Goal: Information Seeking & Learning: Learn about a topic

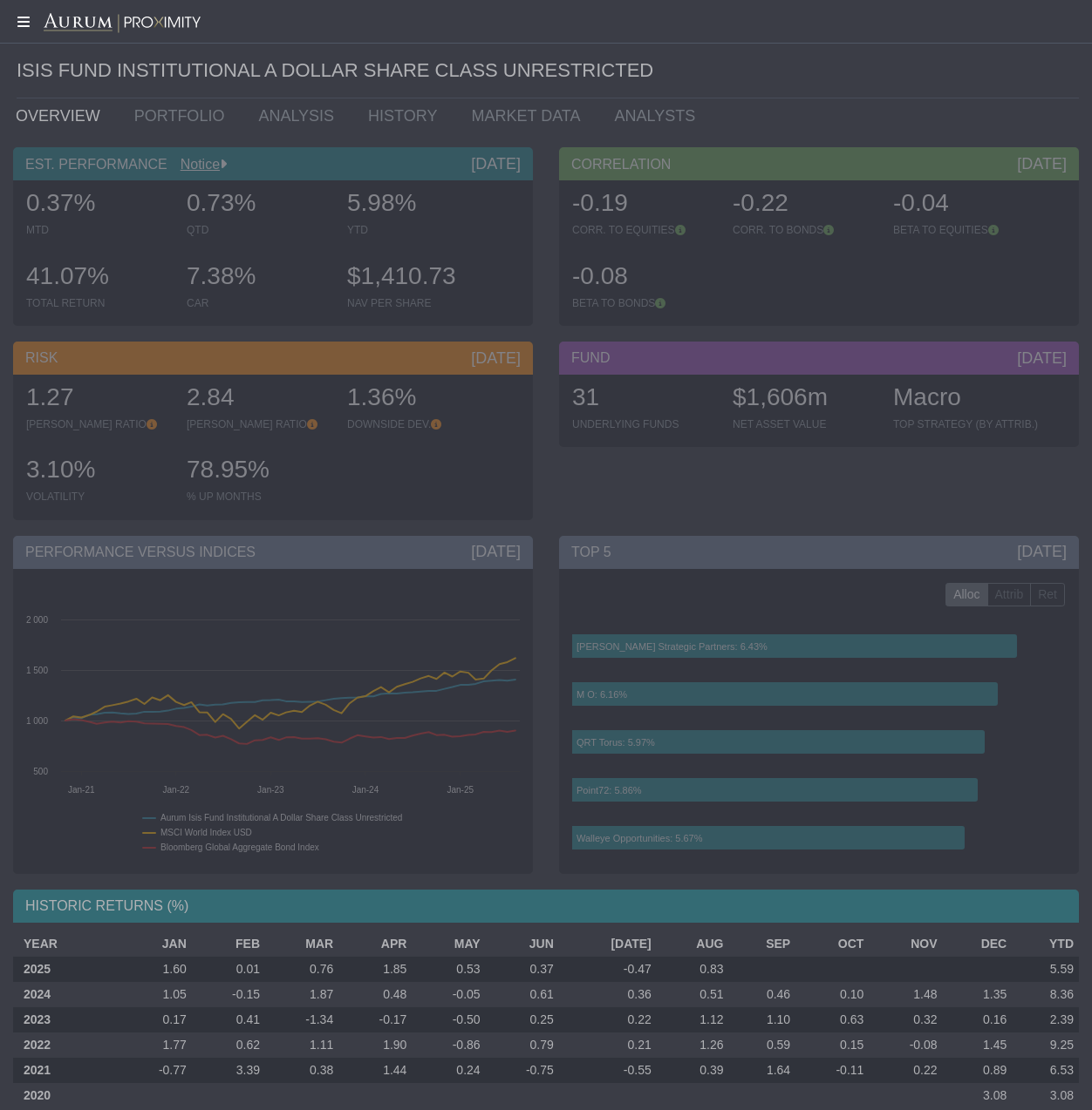
click at [25, 23] on icon at bounding box center [21, 21] width 43 height 14
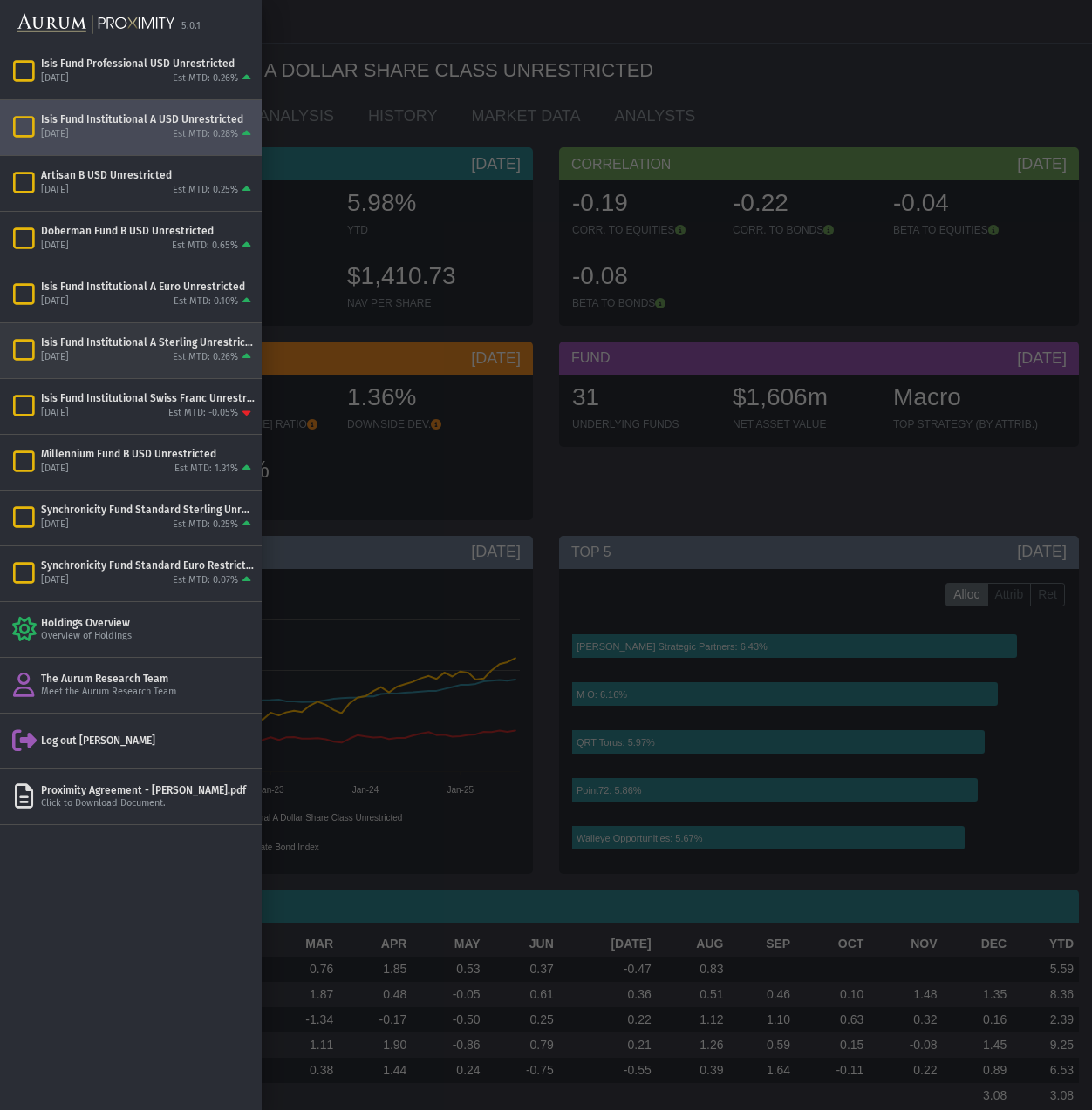
click at [189, 355] on div "Est MTD: 0.26%" at bounding box center [205, 357] width 66 height 13
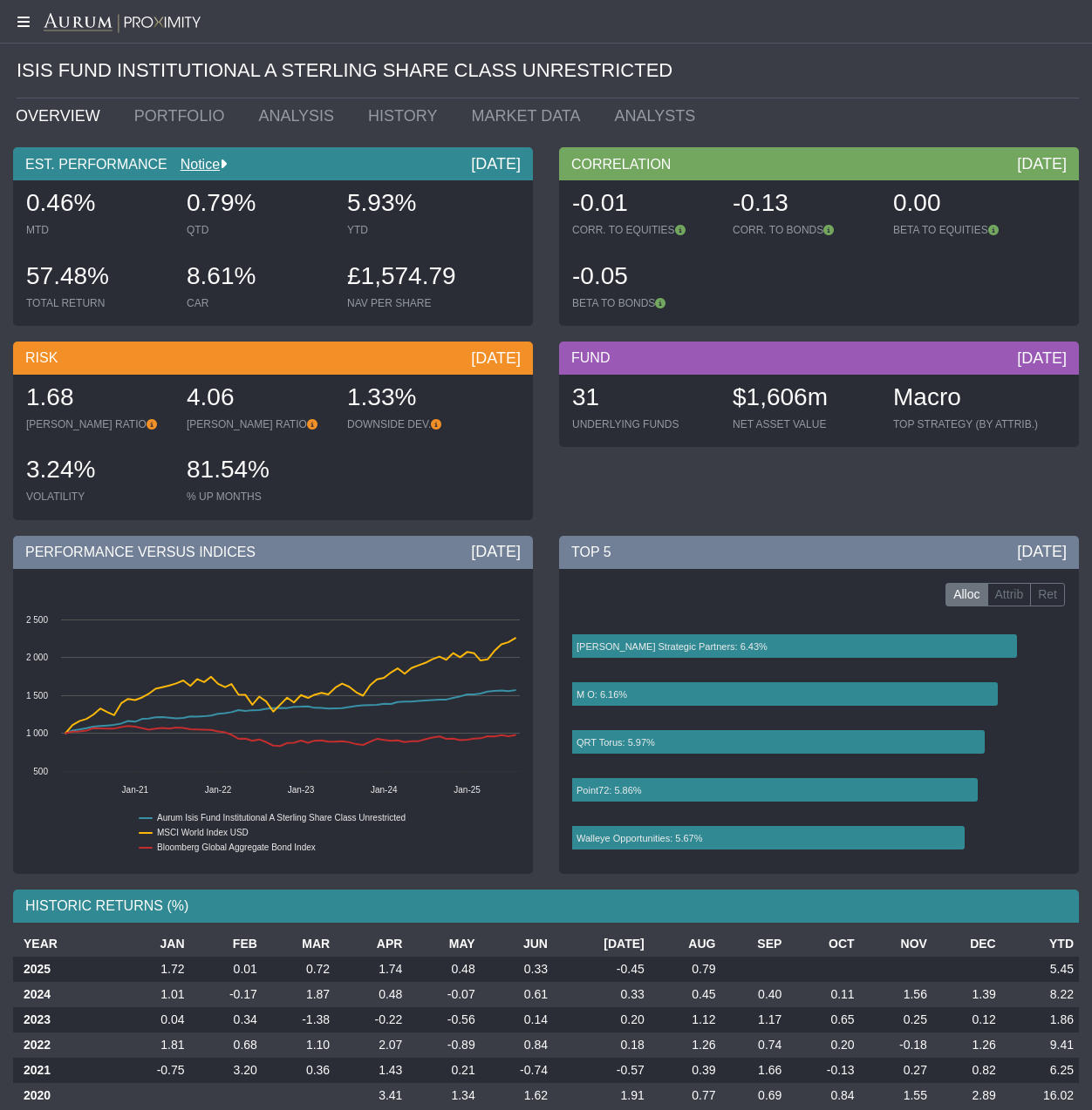
click at [23, 23] on icon at bounding box center [21, 21] width 43 height 14
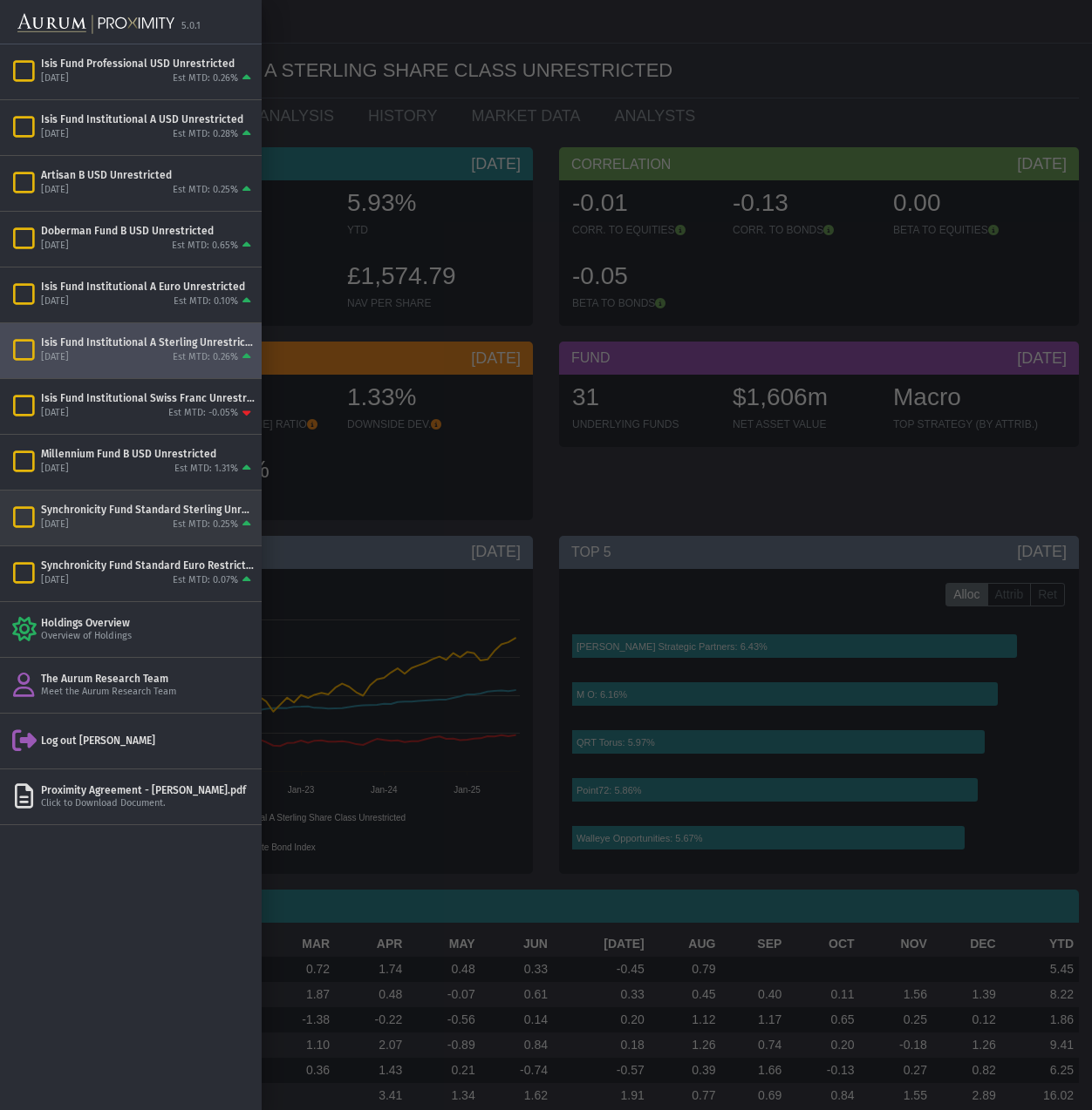
click at [210, 514] on div "Synchronicity Fund Standard Sterling Unrestricted" at bounding box center [147, 510] width 213 height 14
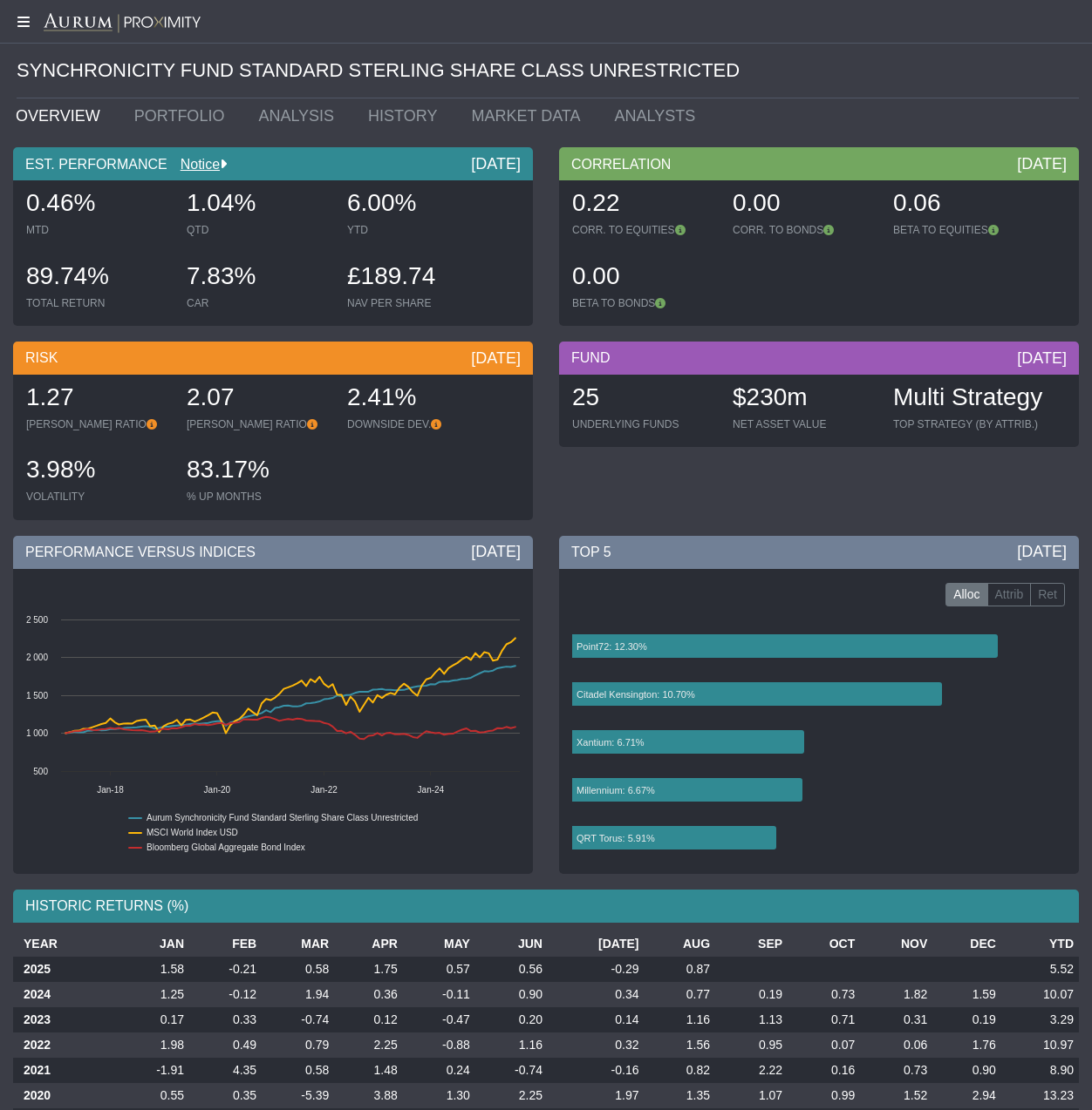
click at [23, 24] on icon at bounding box center [21, 21] width 43 height 14
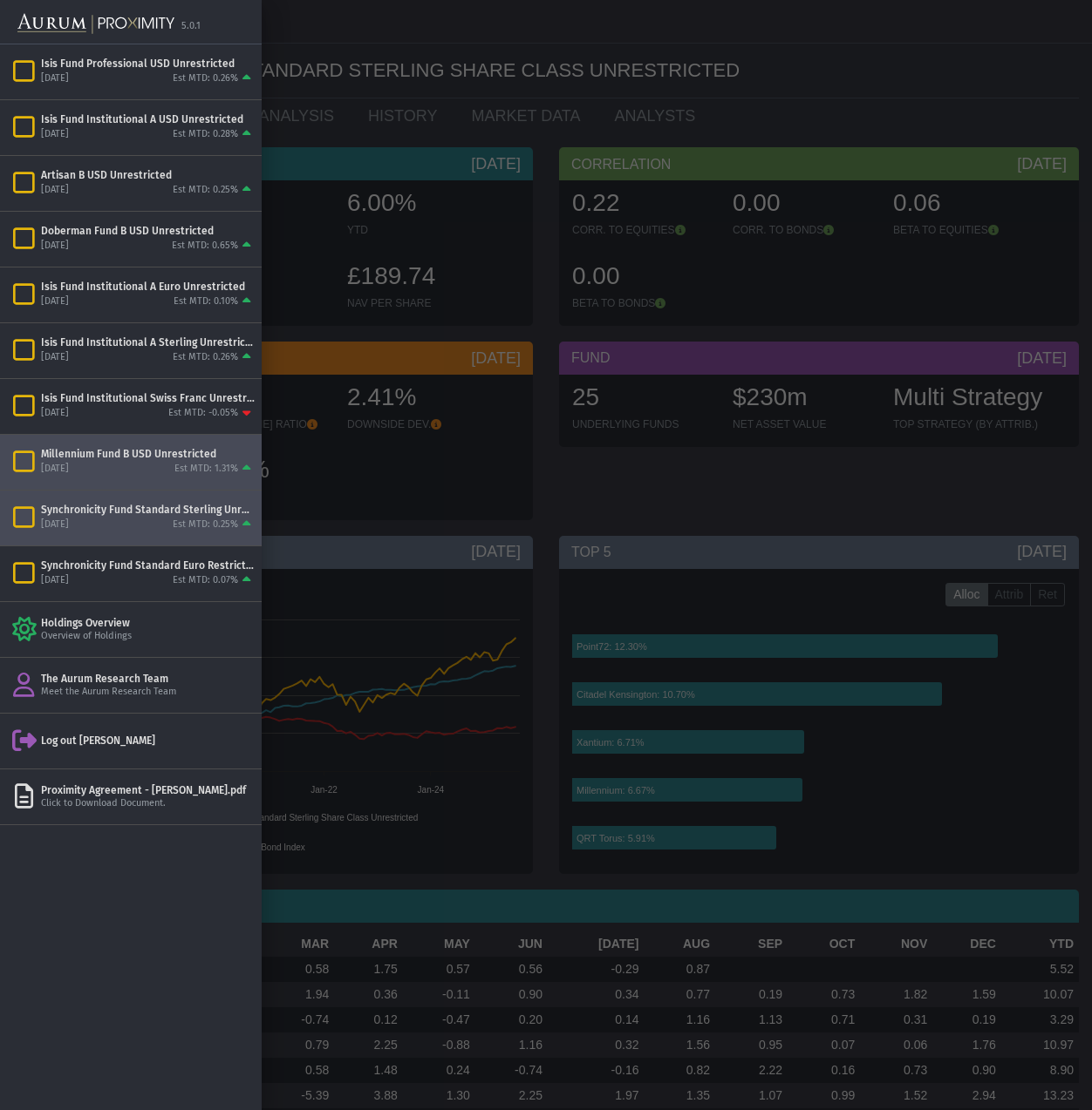
click at [128, 460] on div "Millennium Fund B USD Unrestricted" at bounding box center [147, 453] width 213 height 14
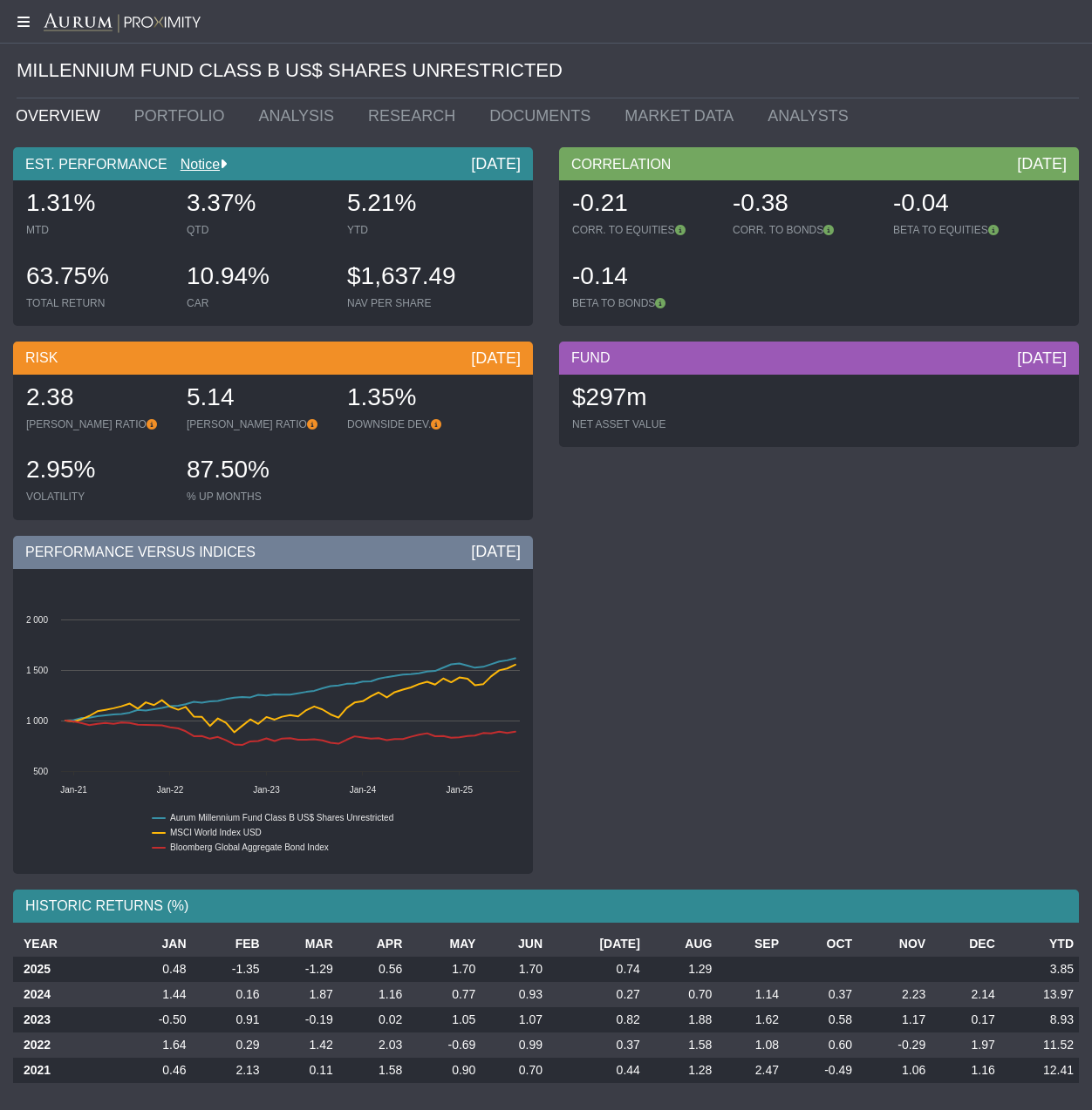
click at [23, 22] on icon at bounding box center [21, 21] width 43 height 14
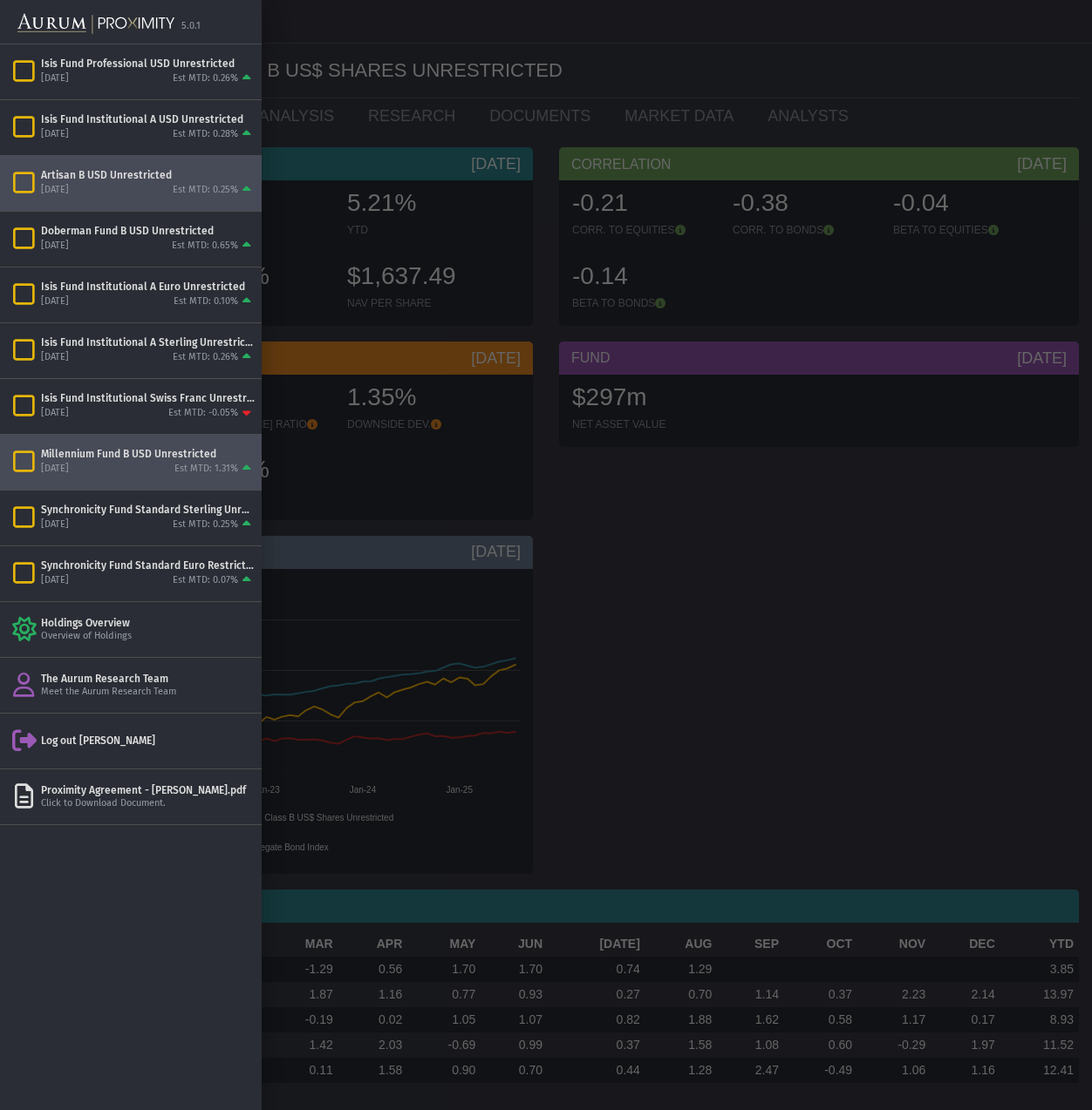
click at [122, 186] on div "[DATE] Est MTD: 0.25%" at bounding box center [147, 190] width 213 height 16
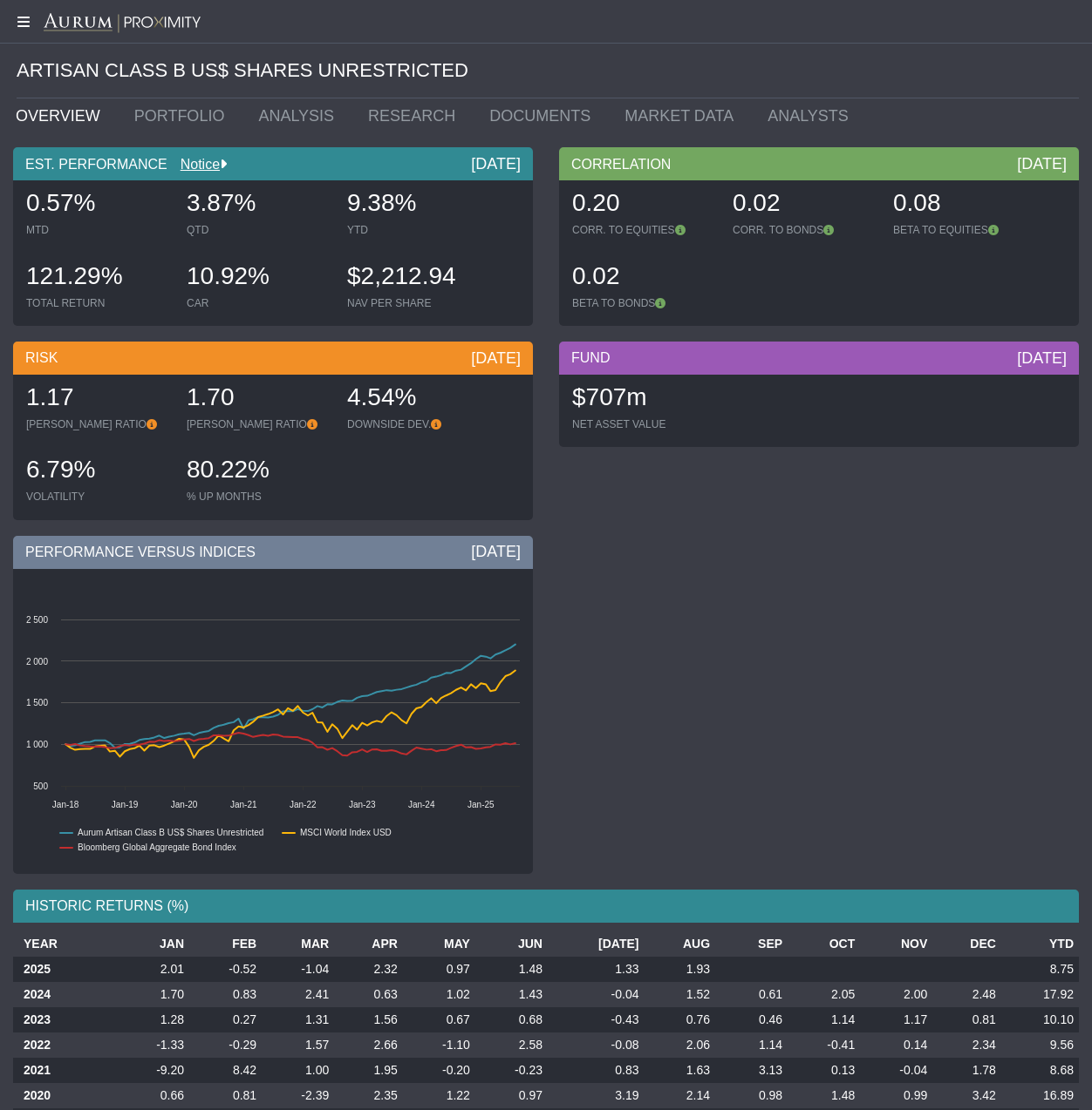
click at [28, 24] on icon at bounding box center [21, 21] width 43 height 14
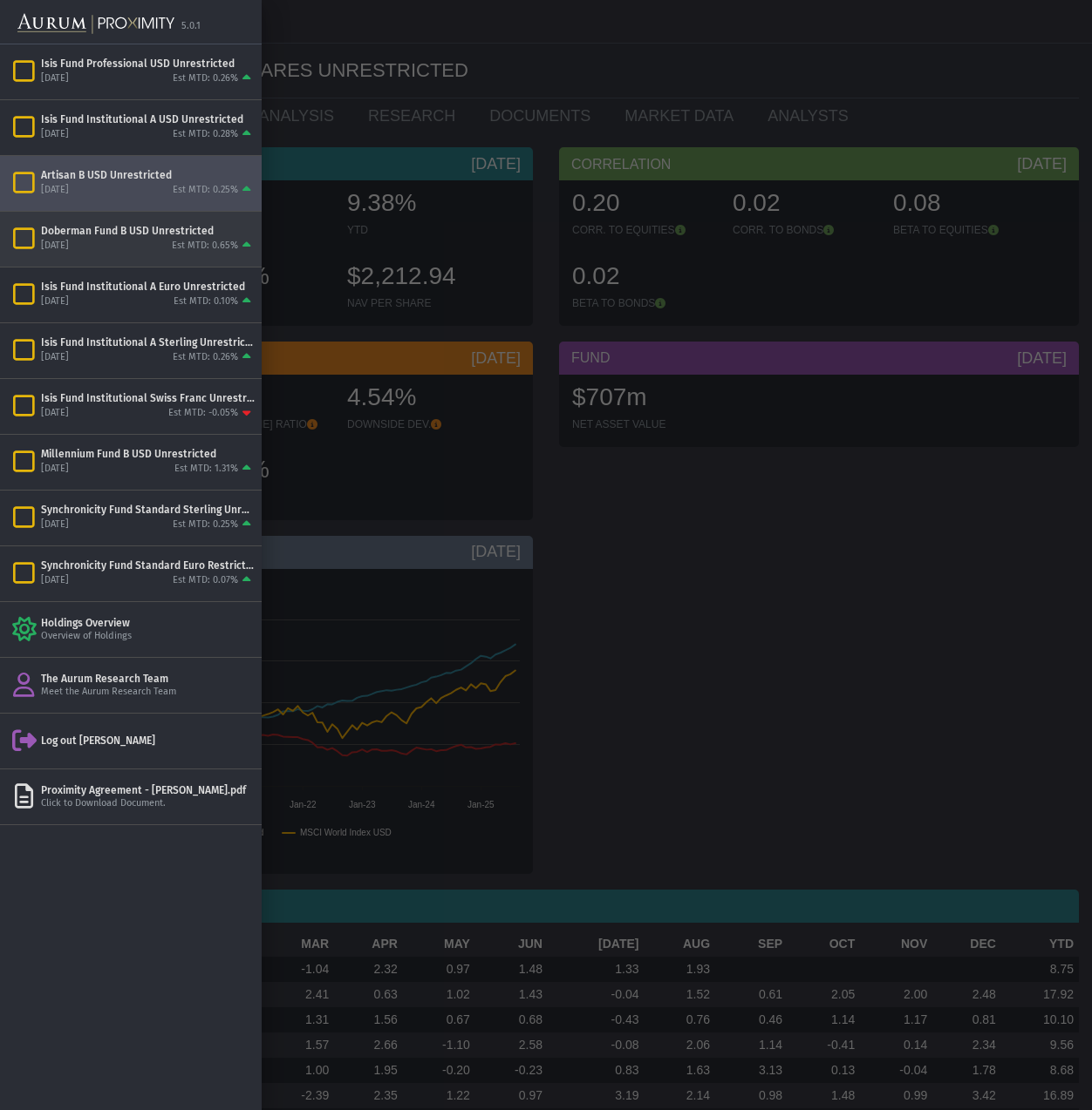
click at [102, 239] on div "[DATE] Est MTD: 0.65%" at bounding box center [147, 247] width 213 height 16
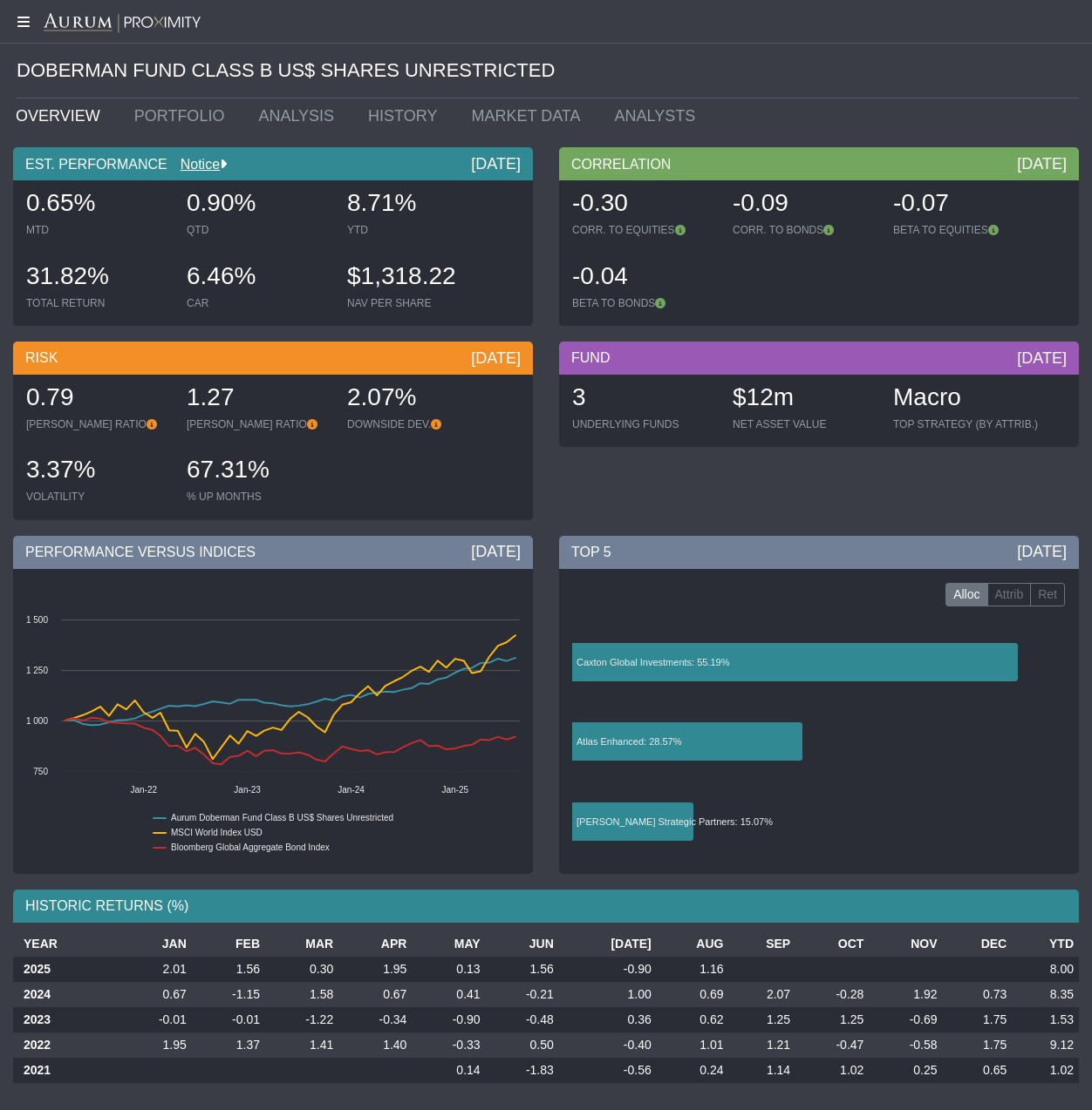
click at [23, 23] on icon at bounding box center [21, 21] width 43 height 14
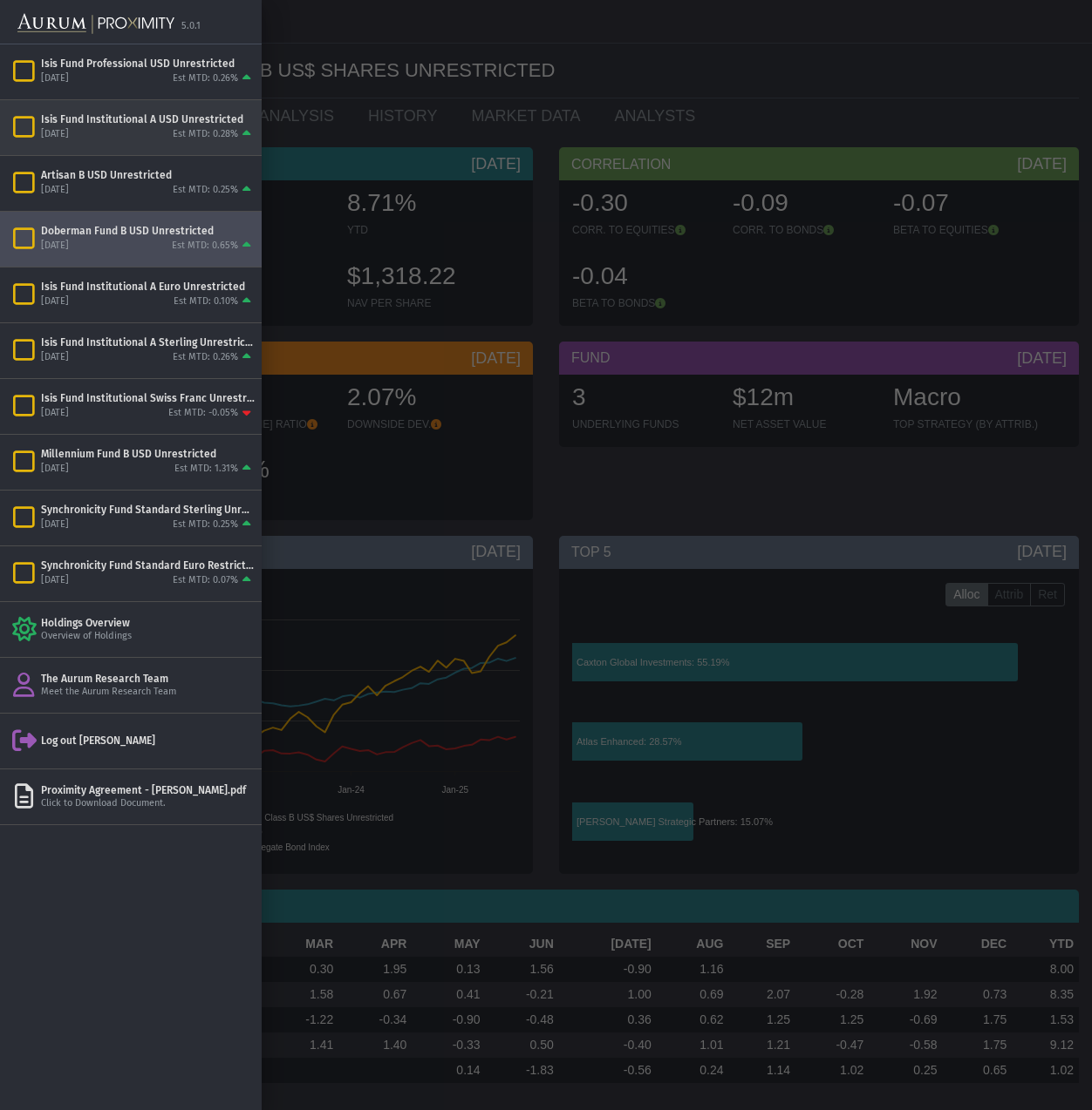
click at [116, 128] on div "[DATE] Est MTD: 0.28%" at bounding box center [147, 135] width 213 height 16
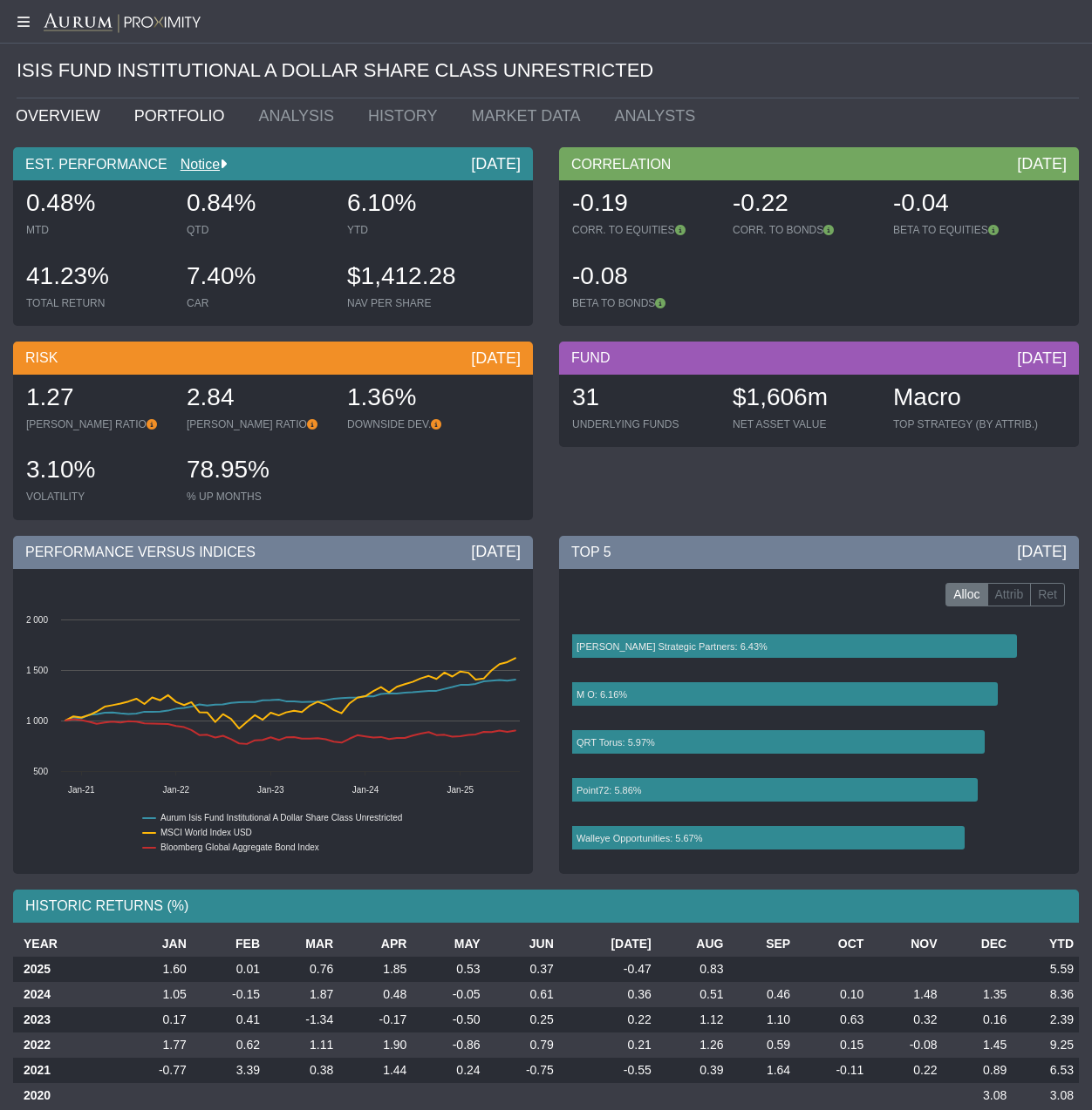
click at [173, 113] on link "PORTFOLIO" at bounding box center [183, 116] width 125 height 35
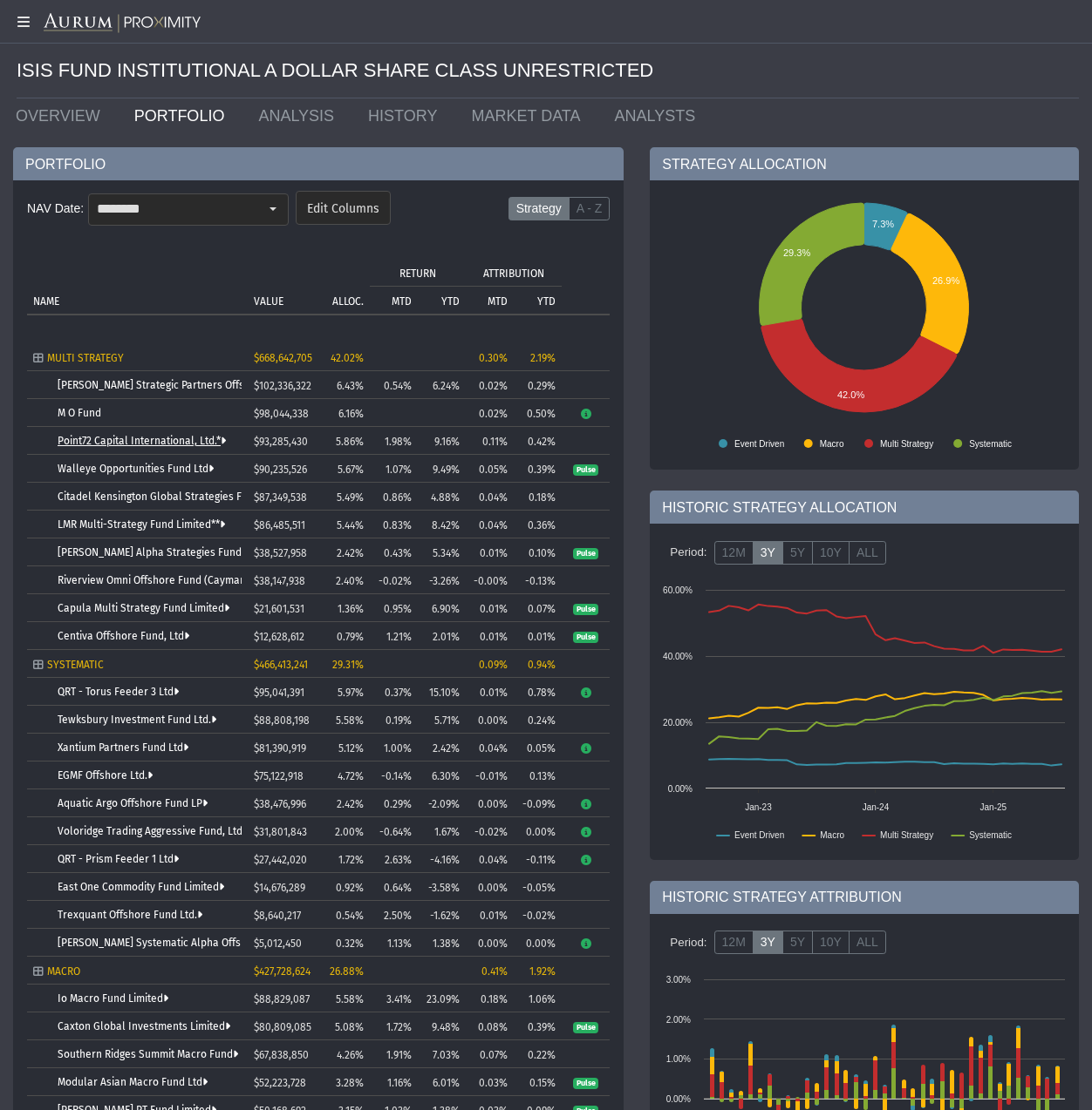
click at [115, 438] on link "Point72 Capital International, Ltd.*" at bounding box center [141, 440] width 168 height 12
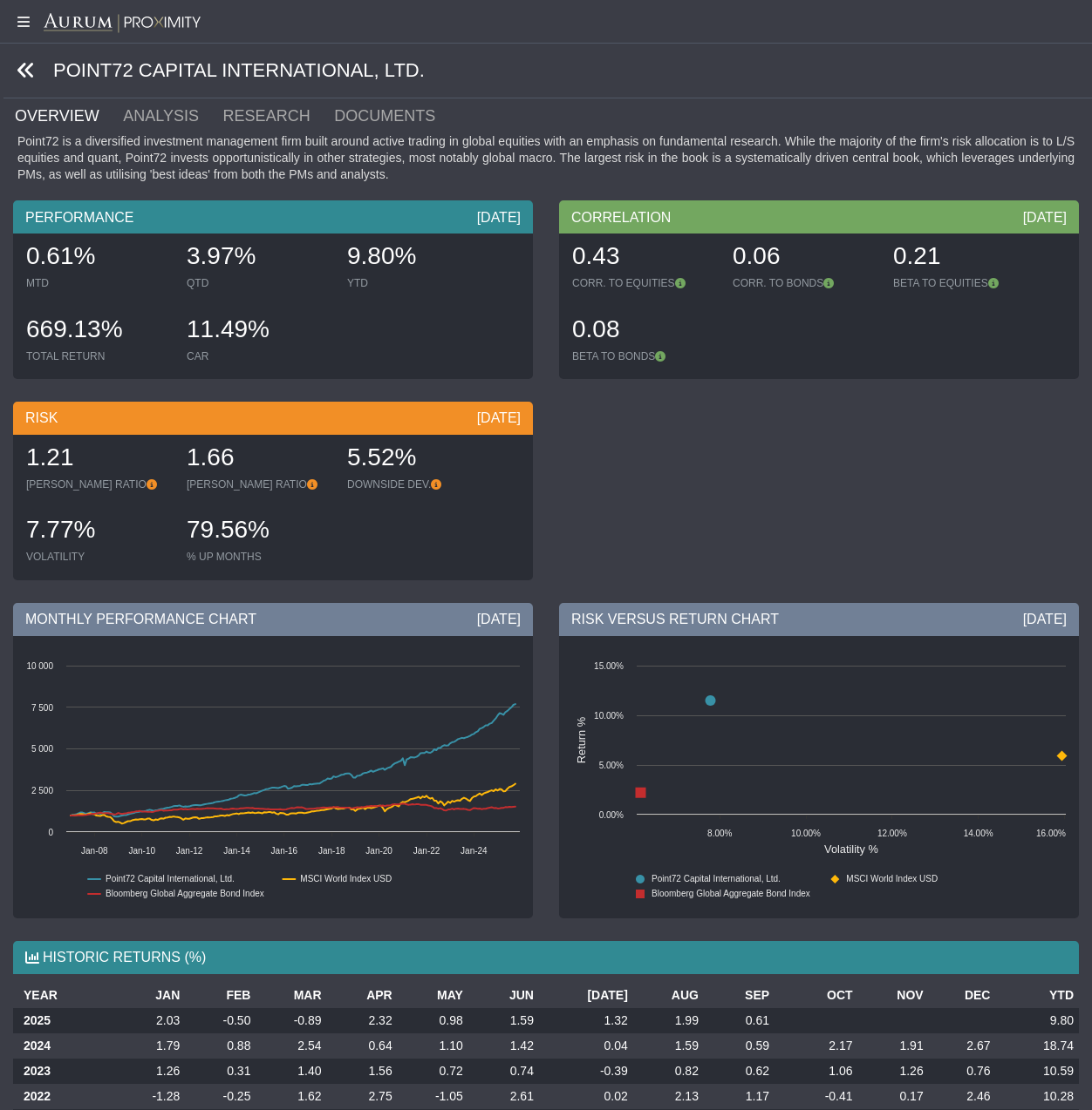
click at [28, 71] on icon at bounding box center [26, 70] width 19 height 19
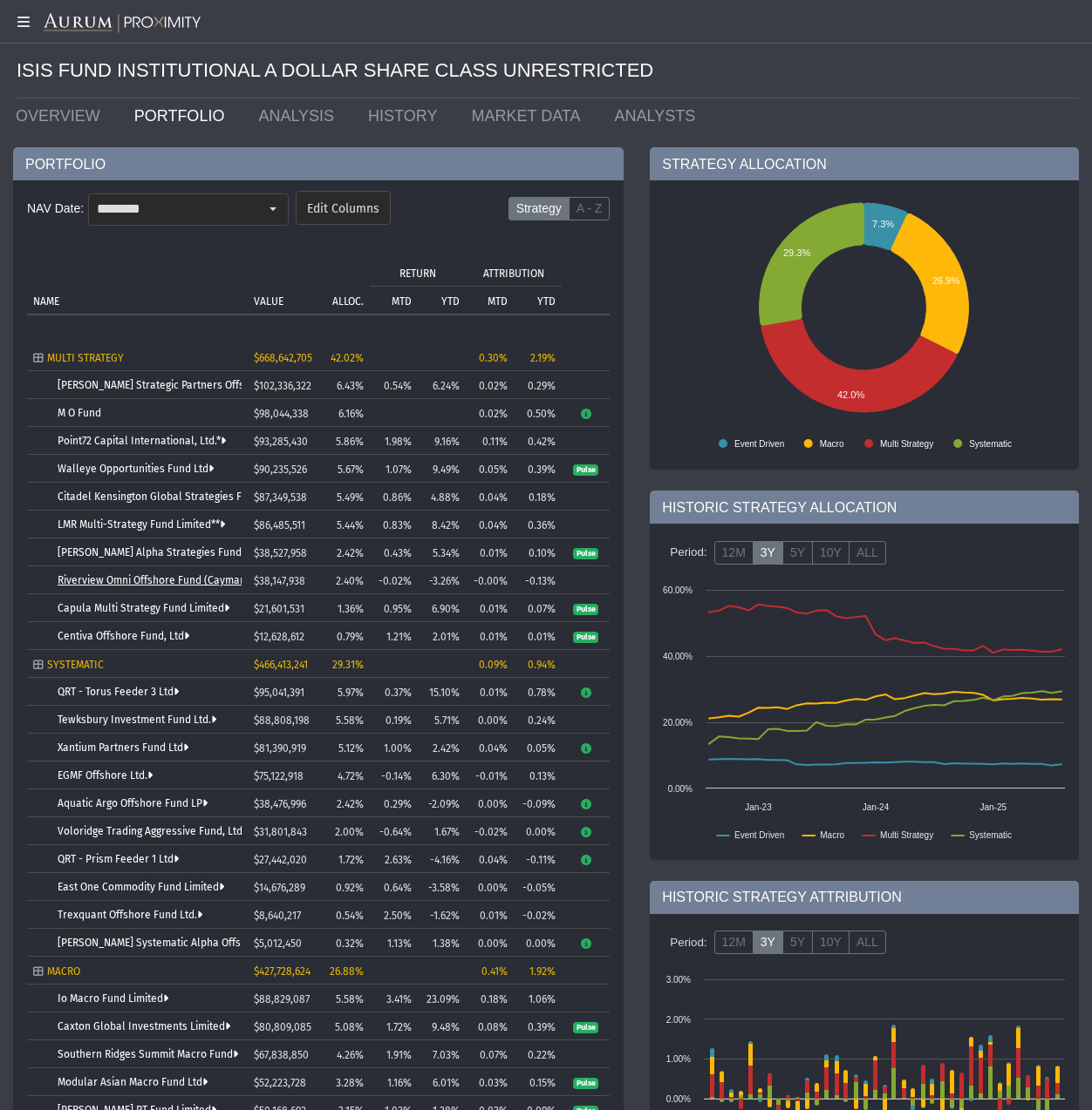
click at [113, 580] on link "Riverview Omni Offshore Fund (Cayman) Ltd." at bounding box center [165, 580] width 217 height 12
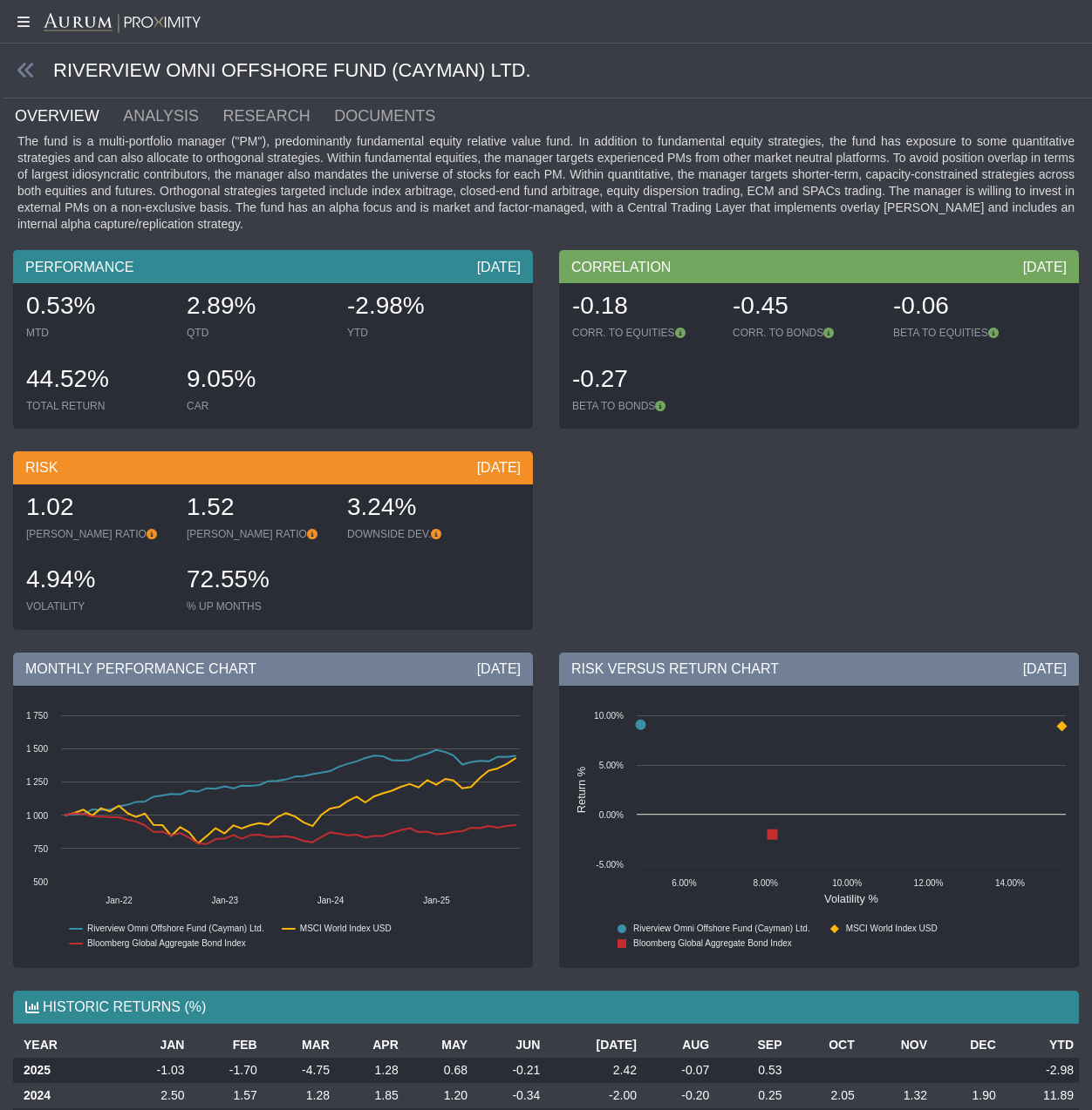
click at [2, 954] on div "MONTHLY PERFORMANCE CHART [DATE] Created with Highcharts 11.4.8 Riverview Omni …" at bounding box center [273, 808] width 546 height 338
drag, startPoint x: 3, startPoint y: 954, endPoint x: 360, endPoint y: 951, distance: 357.0
click at [360, 951] on div "MONTHLY PERFORMANCE CHART [DATE] Created with Highcharts 11.4.8 Riverview Omni …" at bounding box center [273, 808] width 546 height 338
click at [20, 67] on icon at bounding box center [26, 70] width 19 height 19
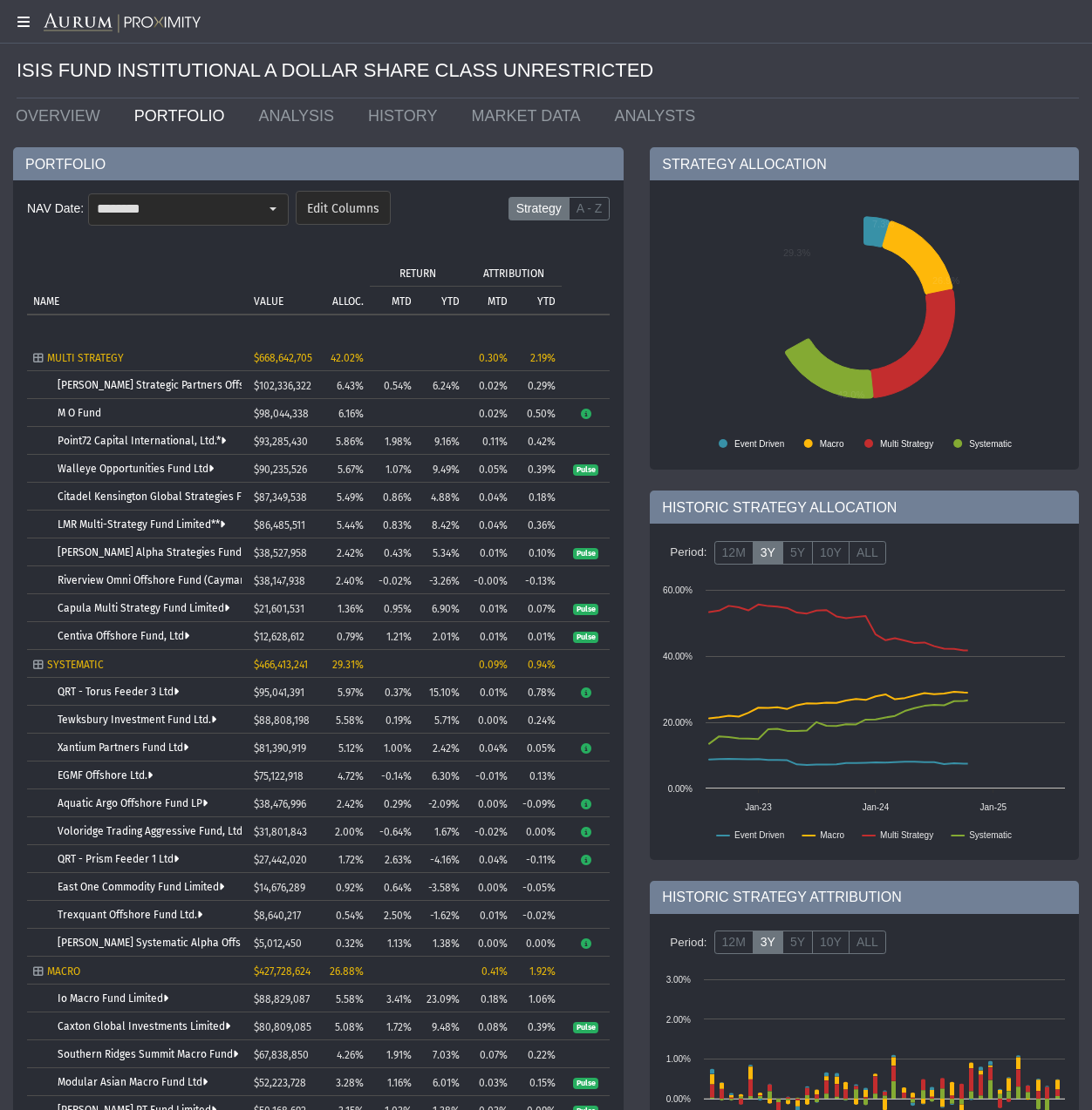
click at [22, 18] on icon at bounding box center [21, 21] width 43 height 14
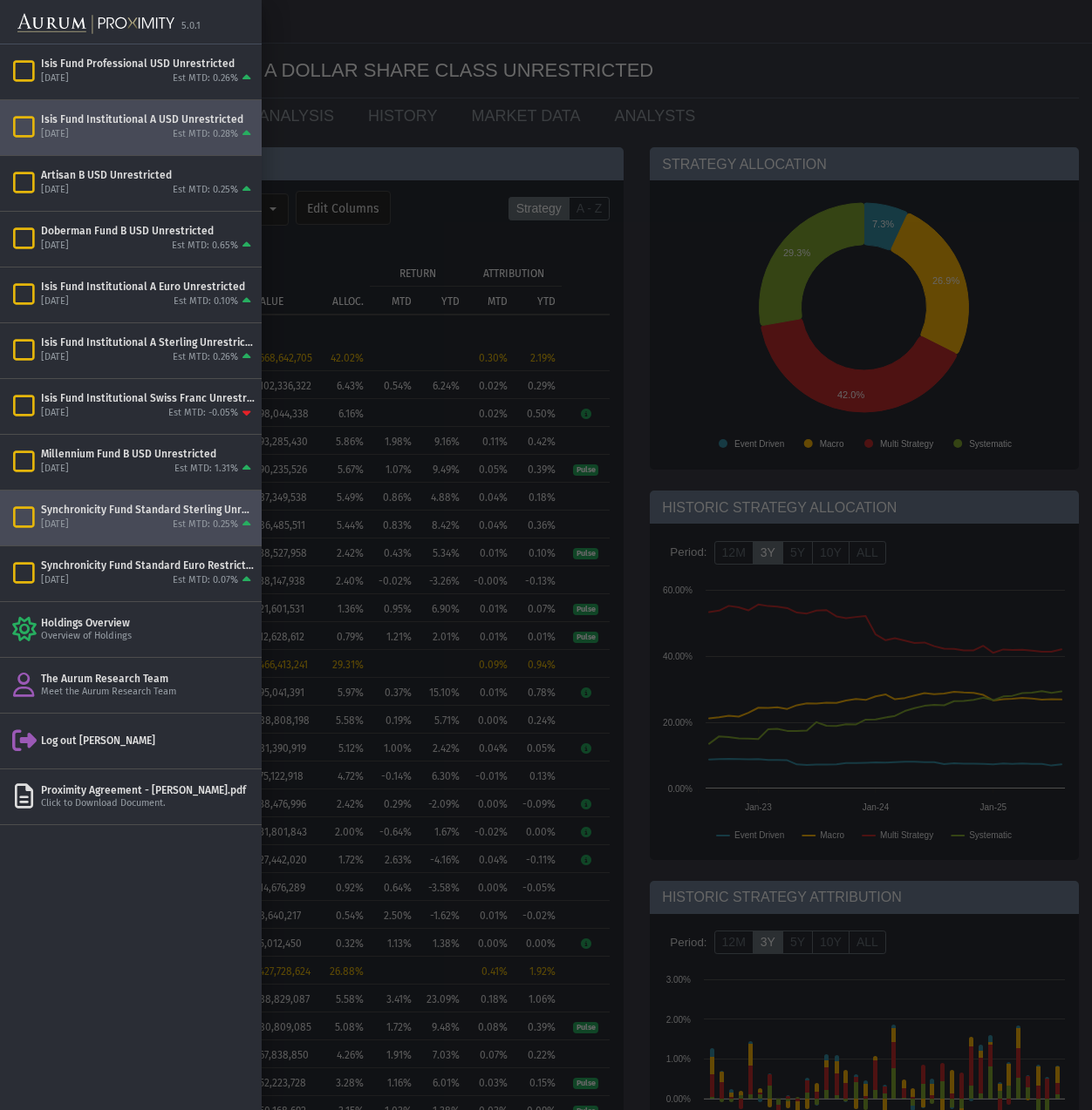
click at [162, 518] on div "[DATE] Est MTD: 0.25%" at bounding box center [147, 525] width 213 height 16
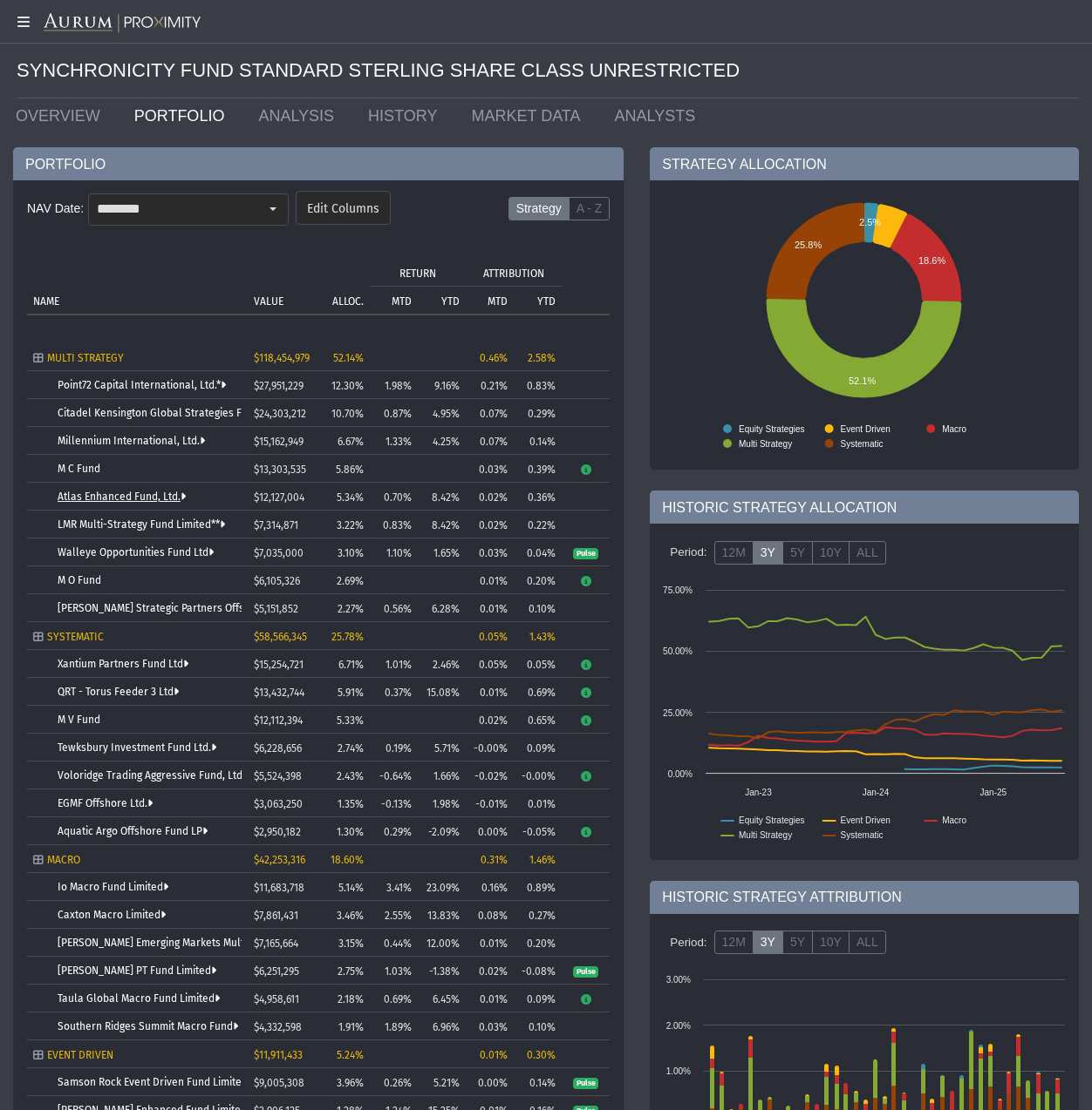
click at [110, 501] on link "Atlas Enhanced Fund, Ltd." at bounding box center [121, 496] width 128 height 12
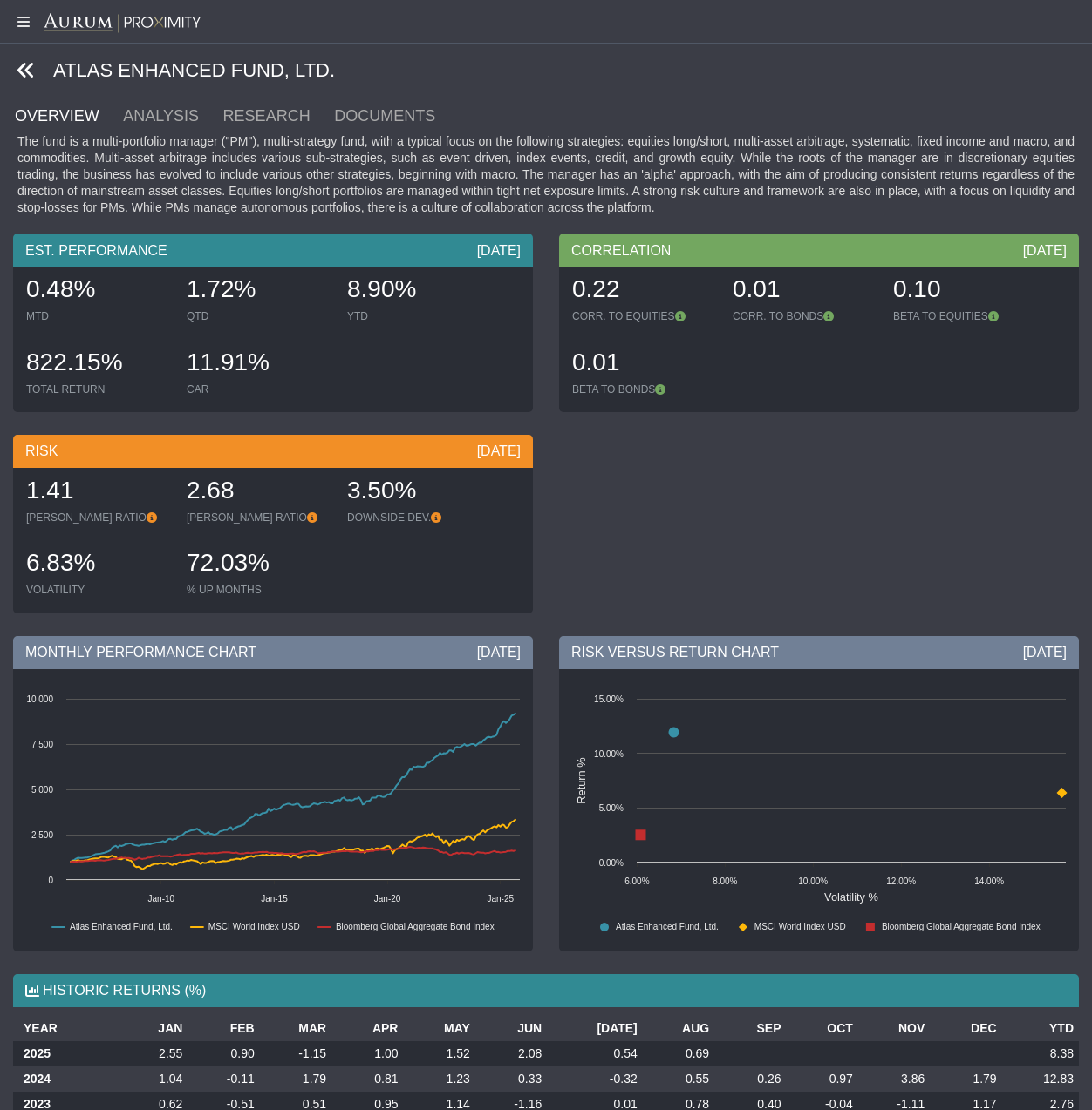
click at [26, 68] on icon at bounding box center [26, 70] width 19 height 19
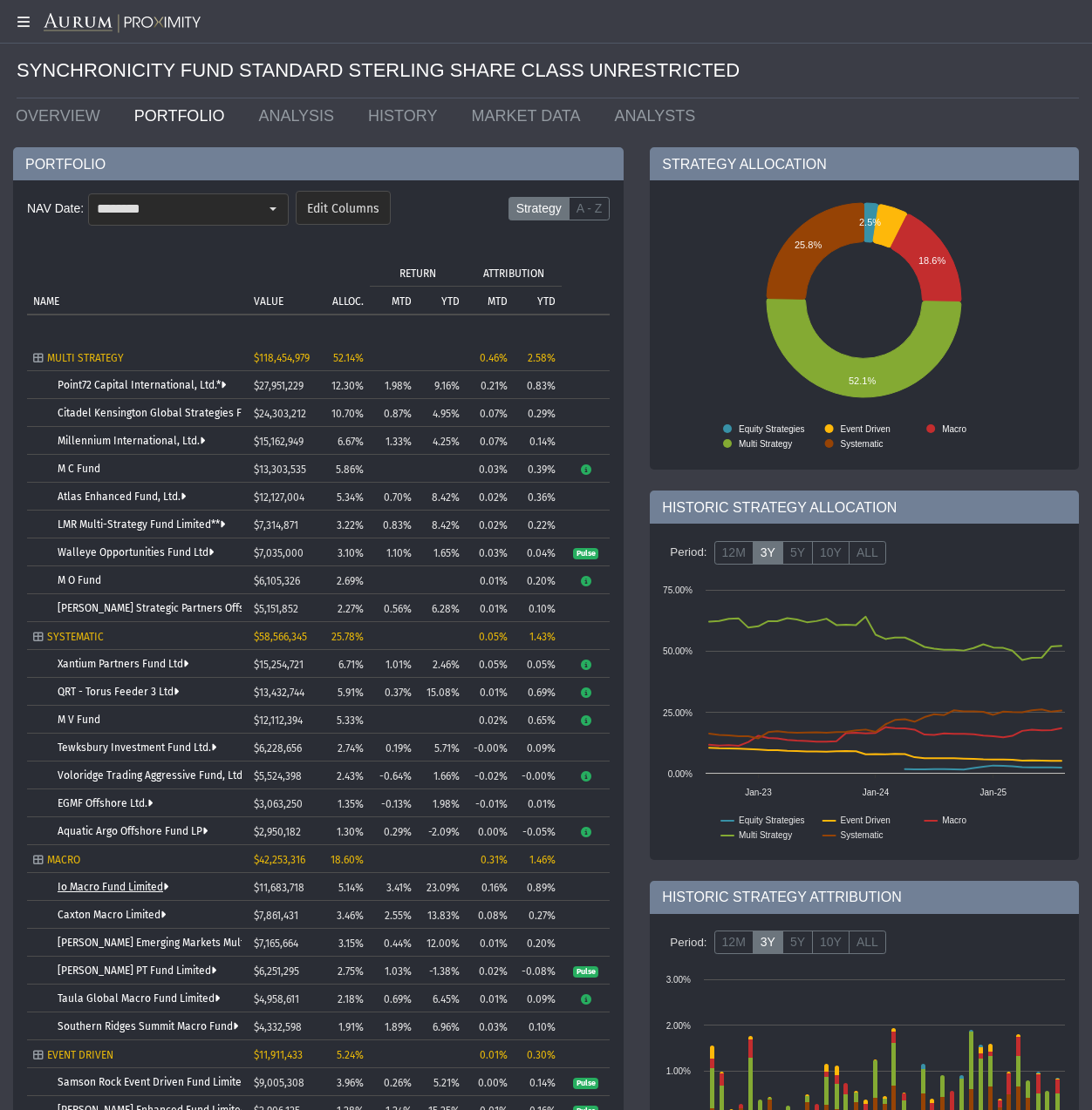
click at [104, 893] on link "Io Macro Fund Limited" at bounding box center [113, 887] width 111 height 12
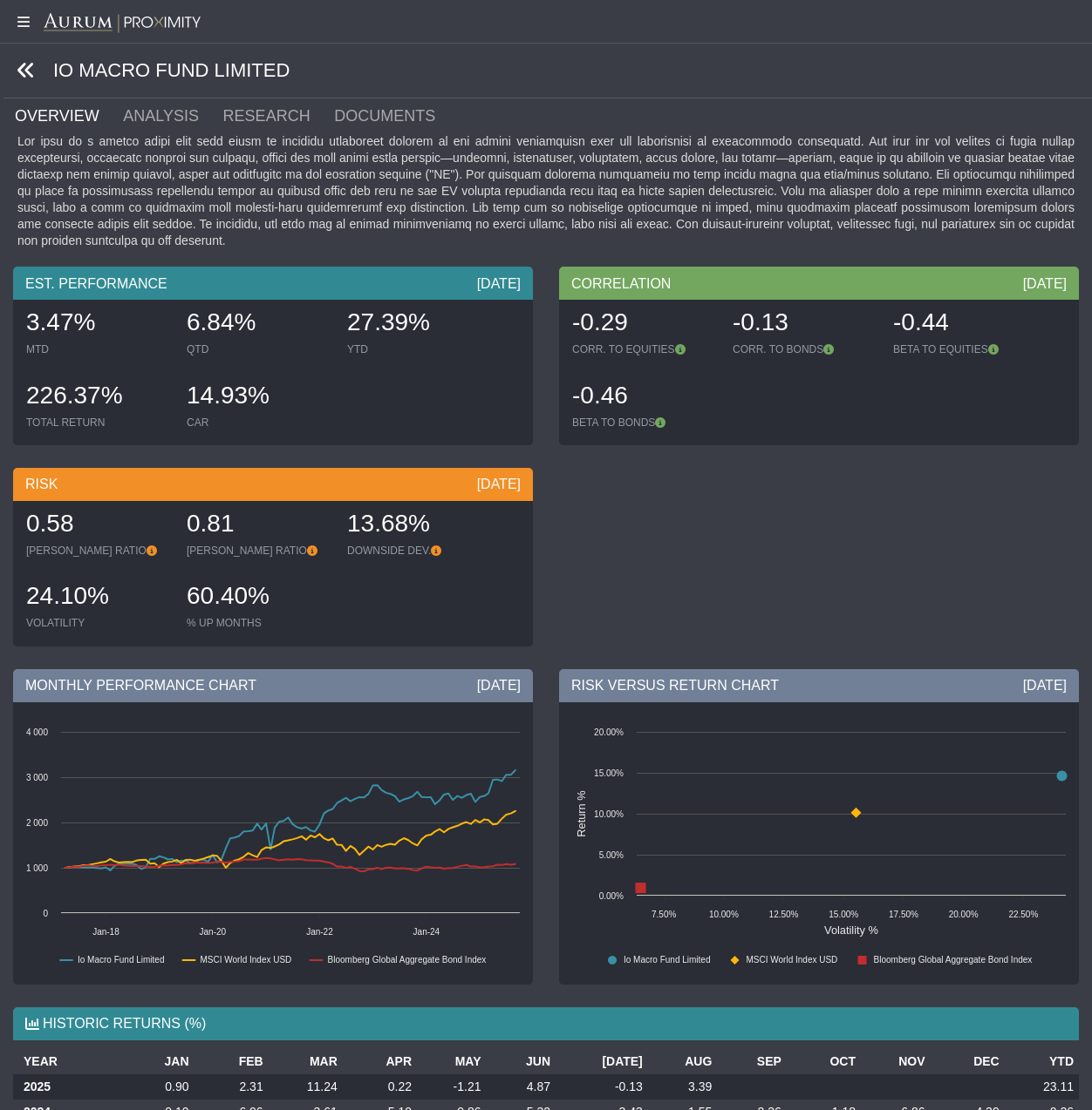
click at [28, 69] on icon at bounding box center [26, 70] width 19 height 19
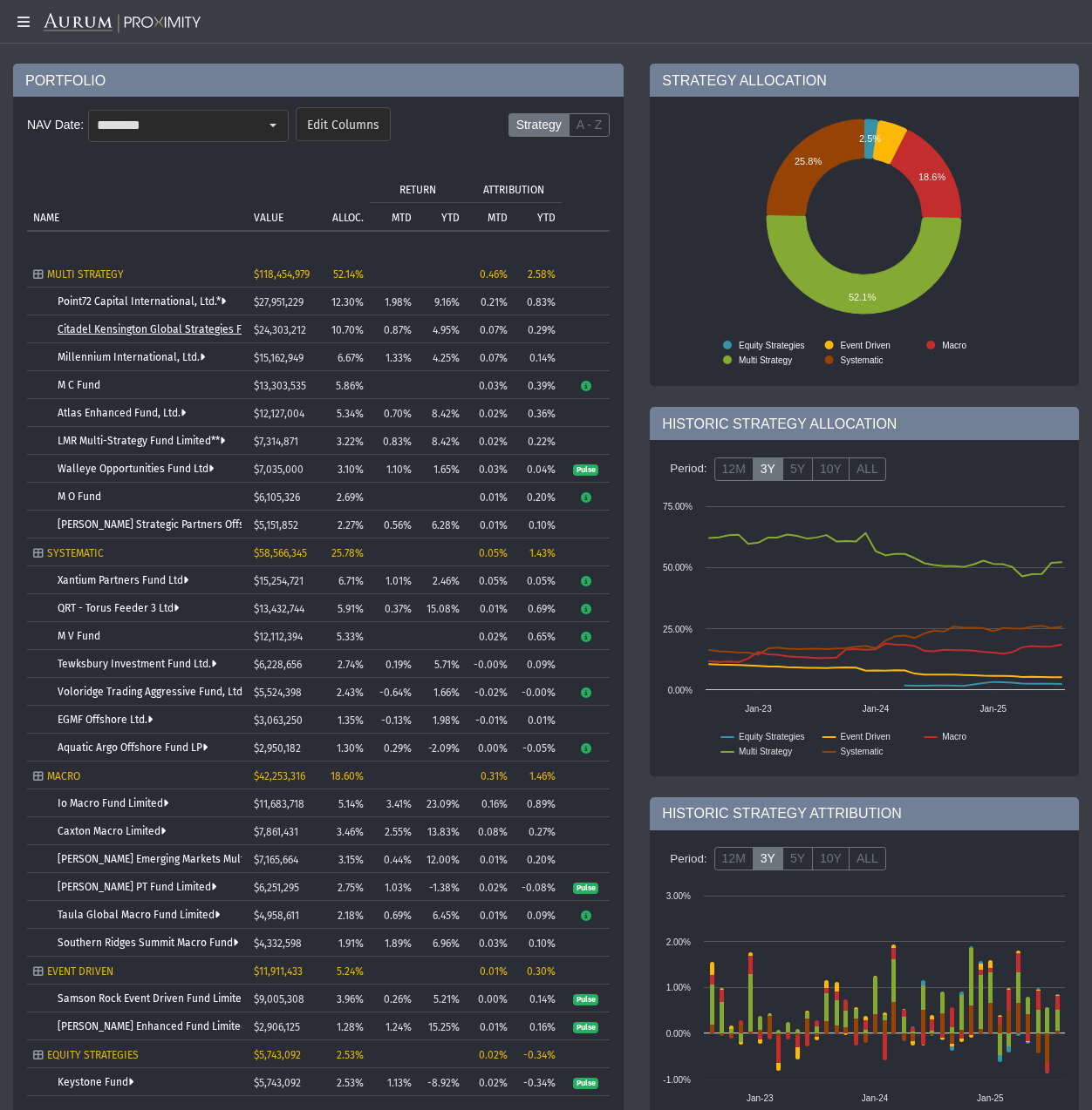
scroll to position [160, 0]
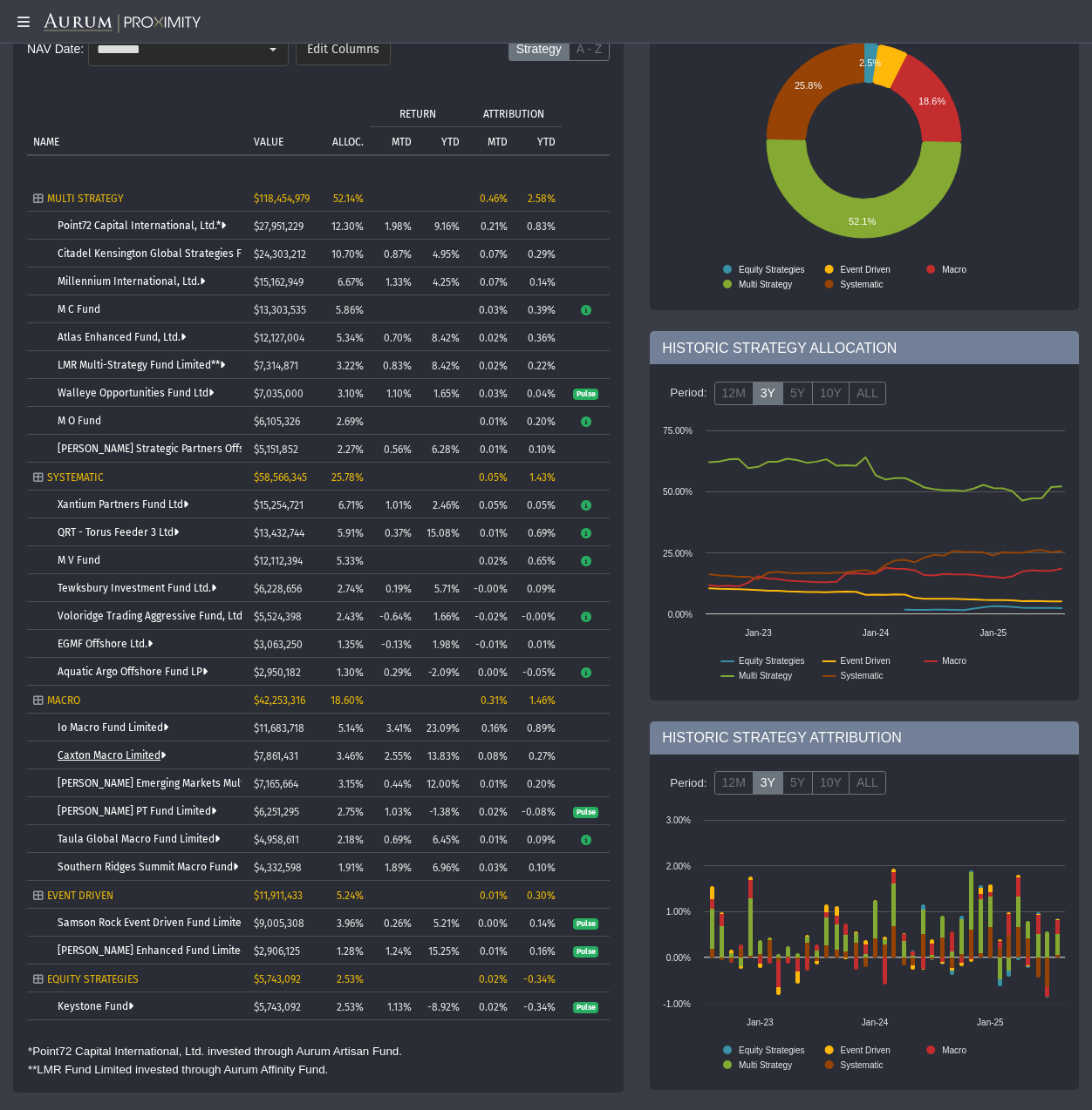
click at [104, 758] on link "Caxton Macro Limited" at bounding box center [111, 755] width 108 height 12
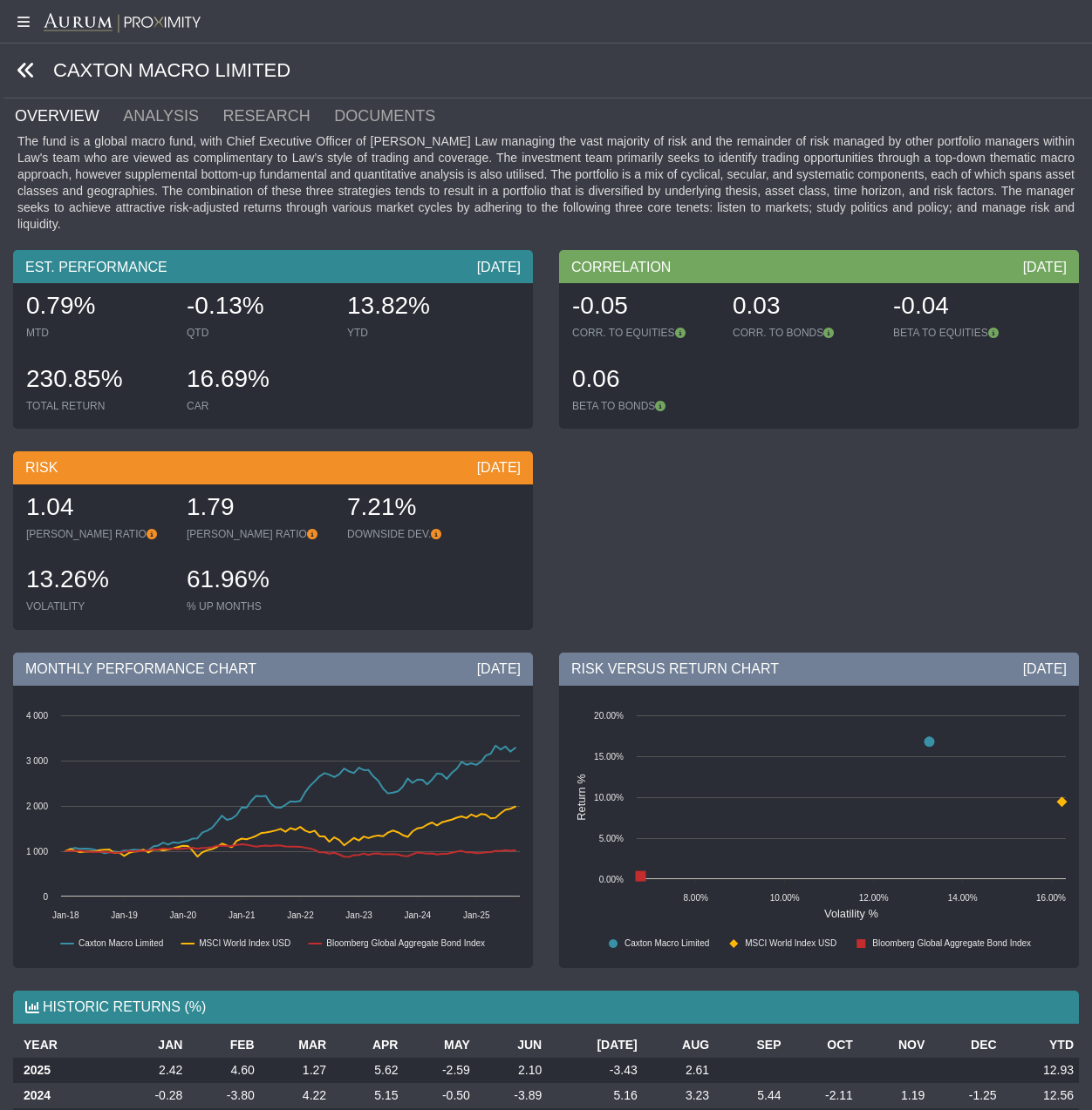
click at [30, 69] on icon at bounding box center [26, 70] width 19 height 19
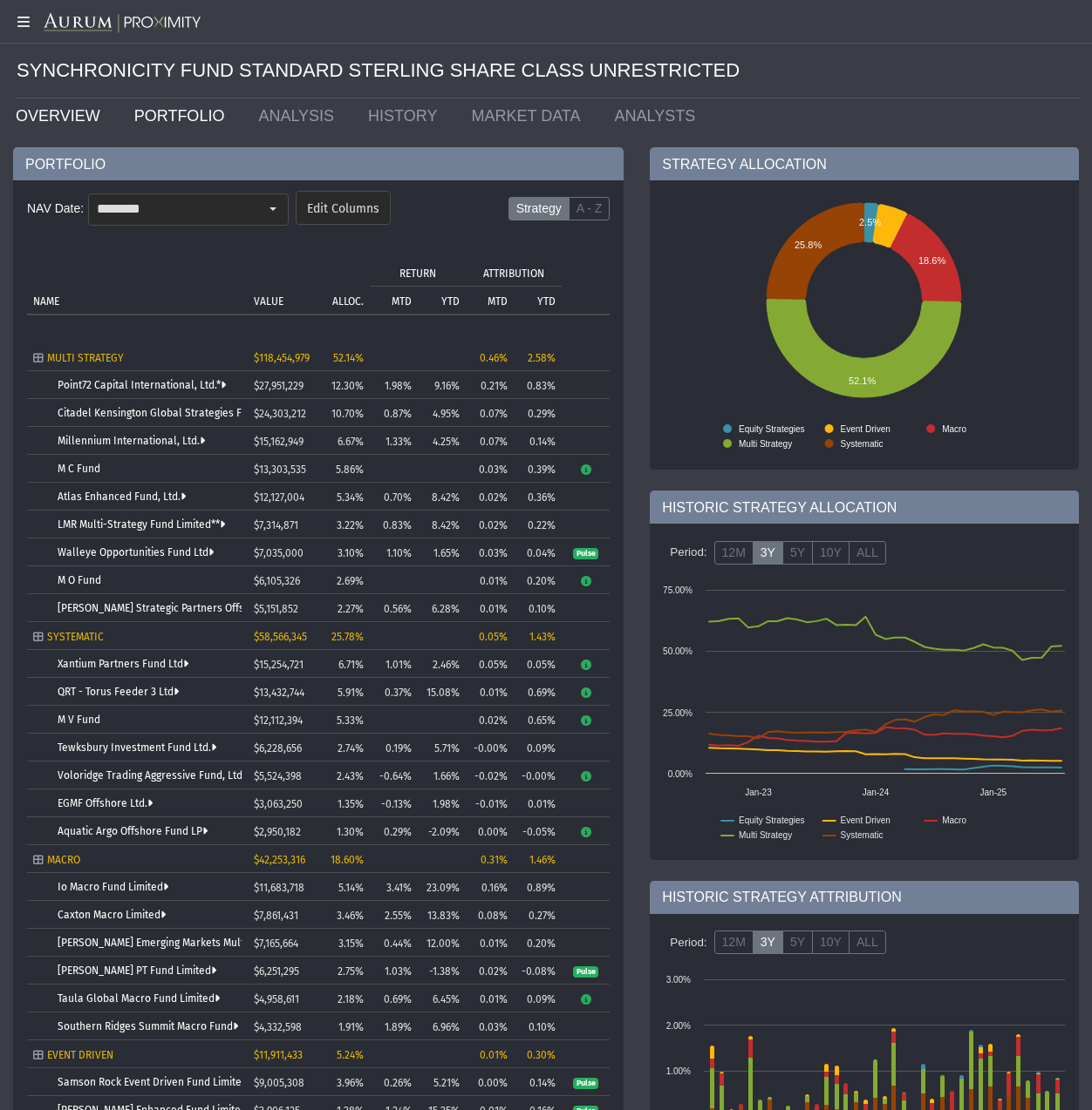
click at [82, 116] on link "OVERVIEW" at bounding box center [62, 116] width 118 height 35
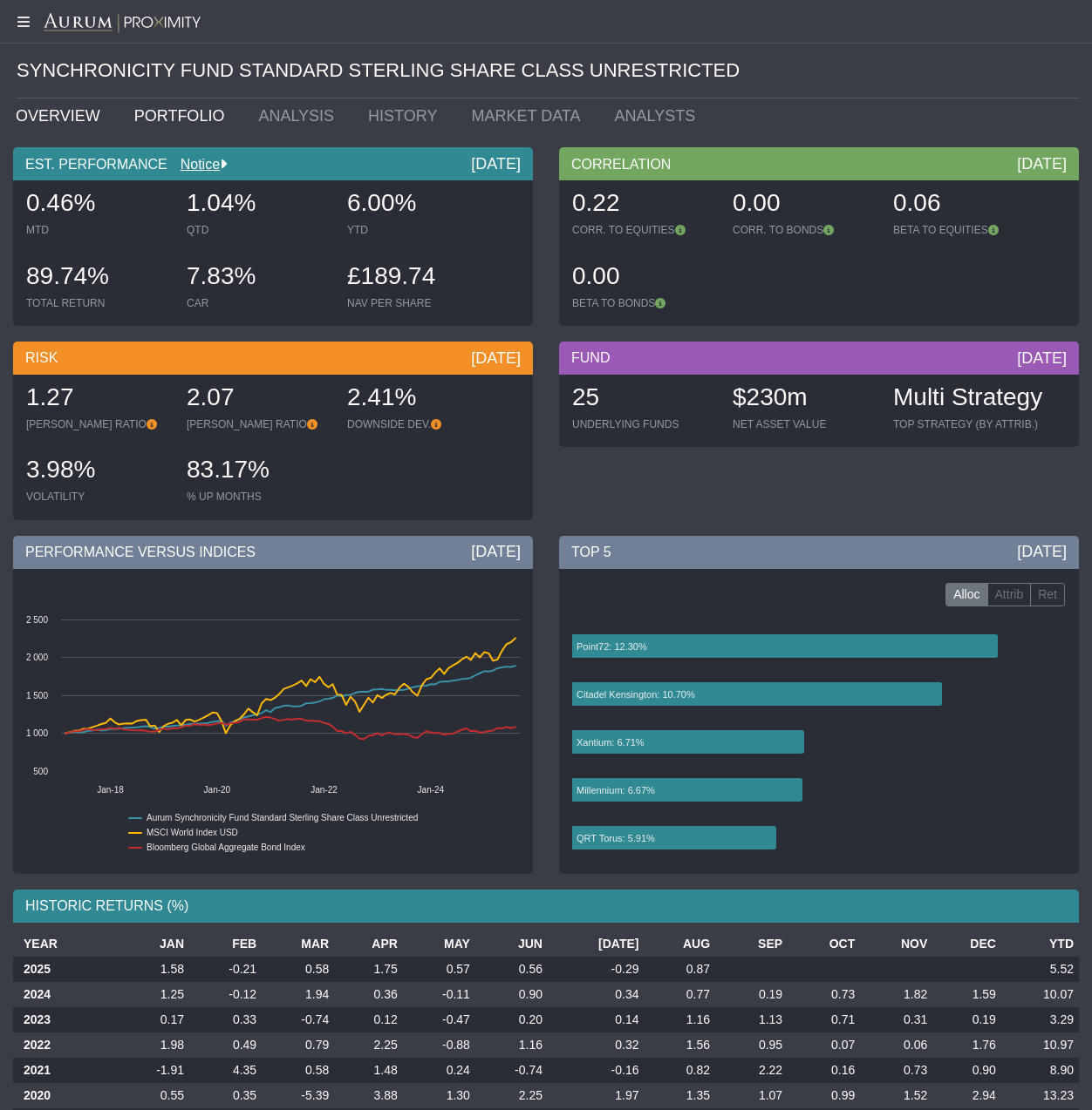
click at [172, 109] on link "PORTFOLIO" at bounding box center [183, 116] width 125 height 35
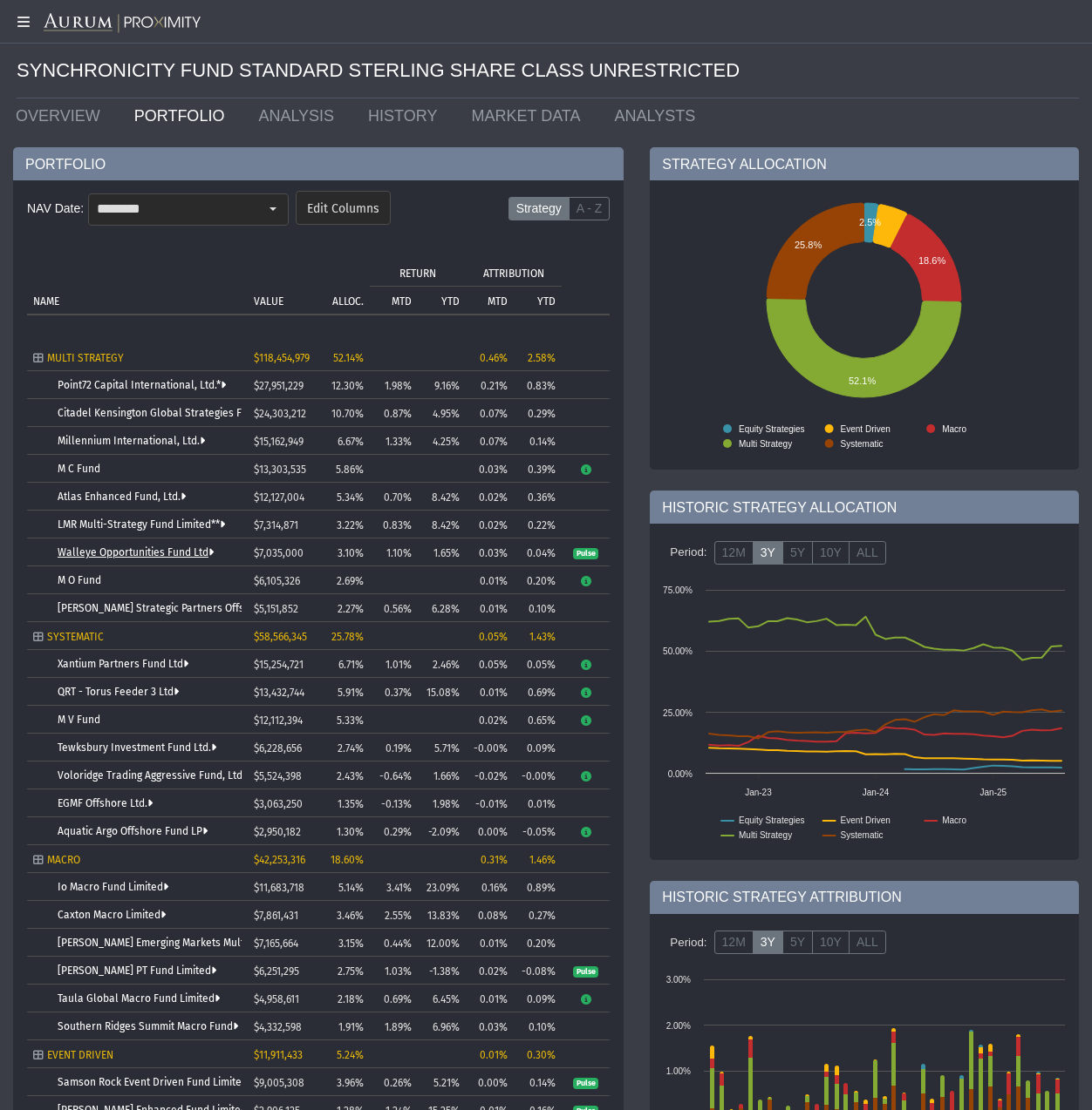
click at [128, 550] on link "Walleye Opportunities Fund Ltd" at bounding box center [135, 552] width 156 height 12
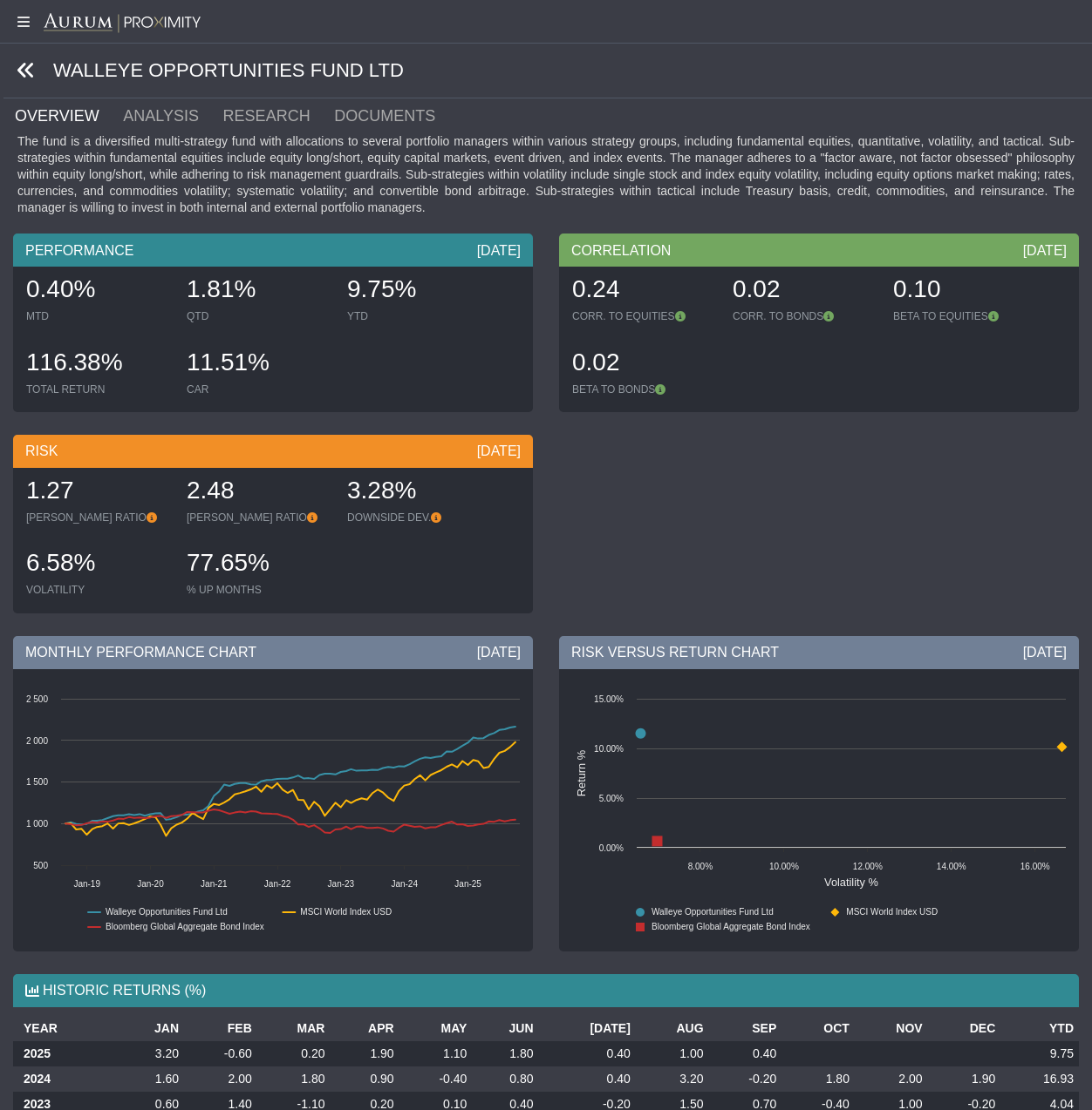
click at [24, 68] on icon at bounding box center [26, 70] width 19 height 19
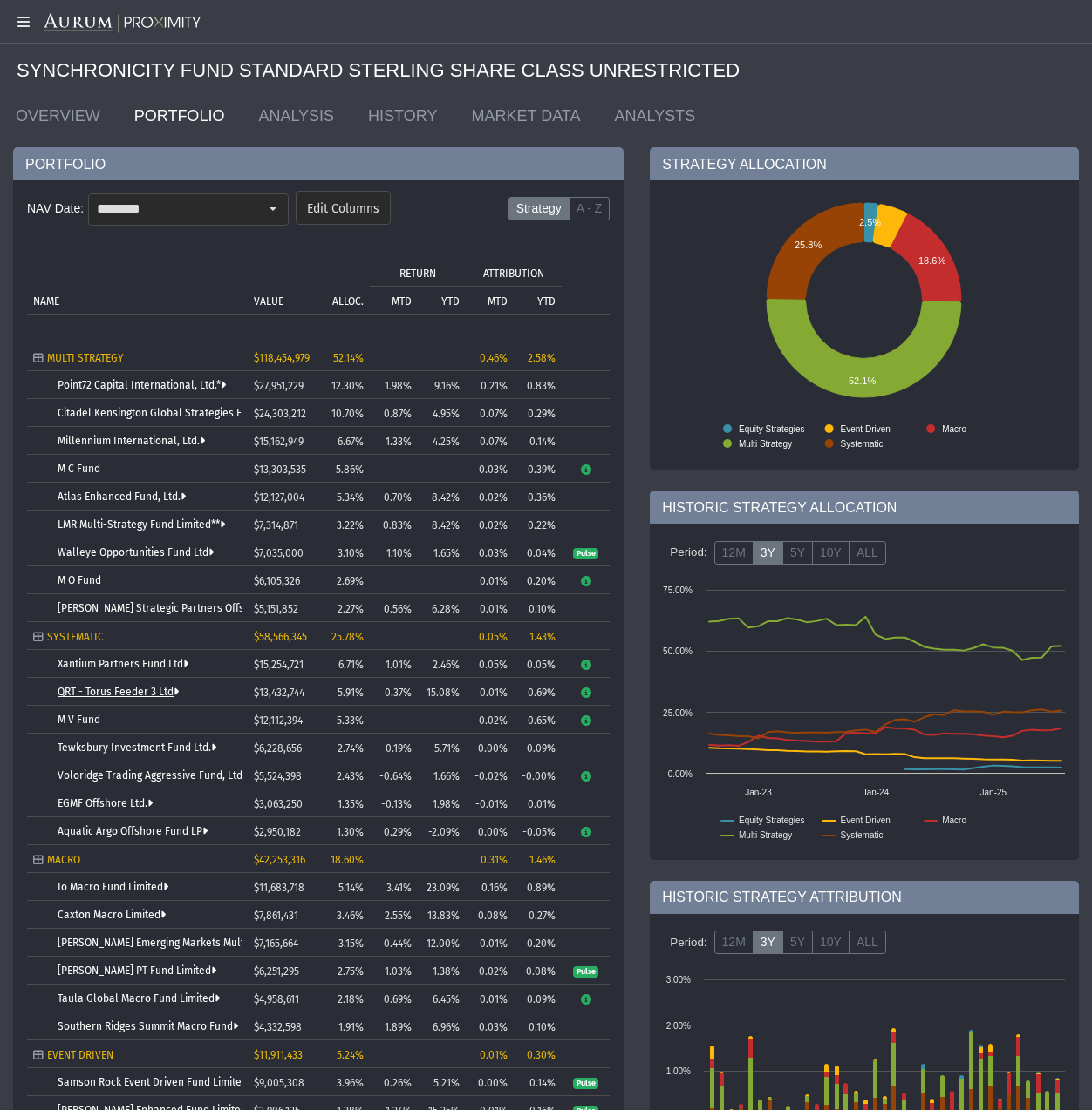
click at [92, 690] on link "QRT - Torus Feeder 3 Ltd" at bounding box center [117, 692] width 121 height 12
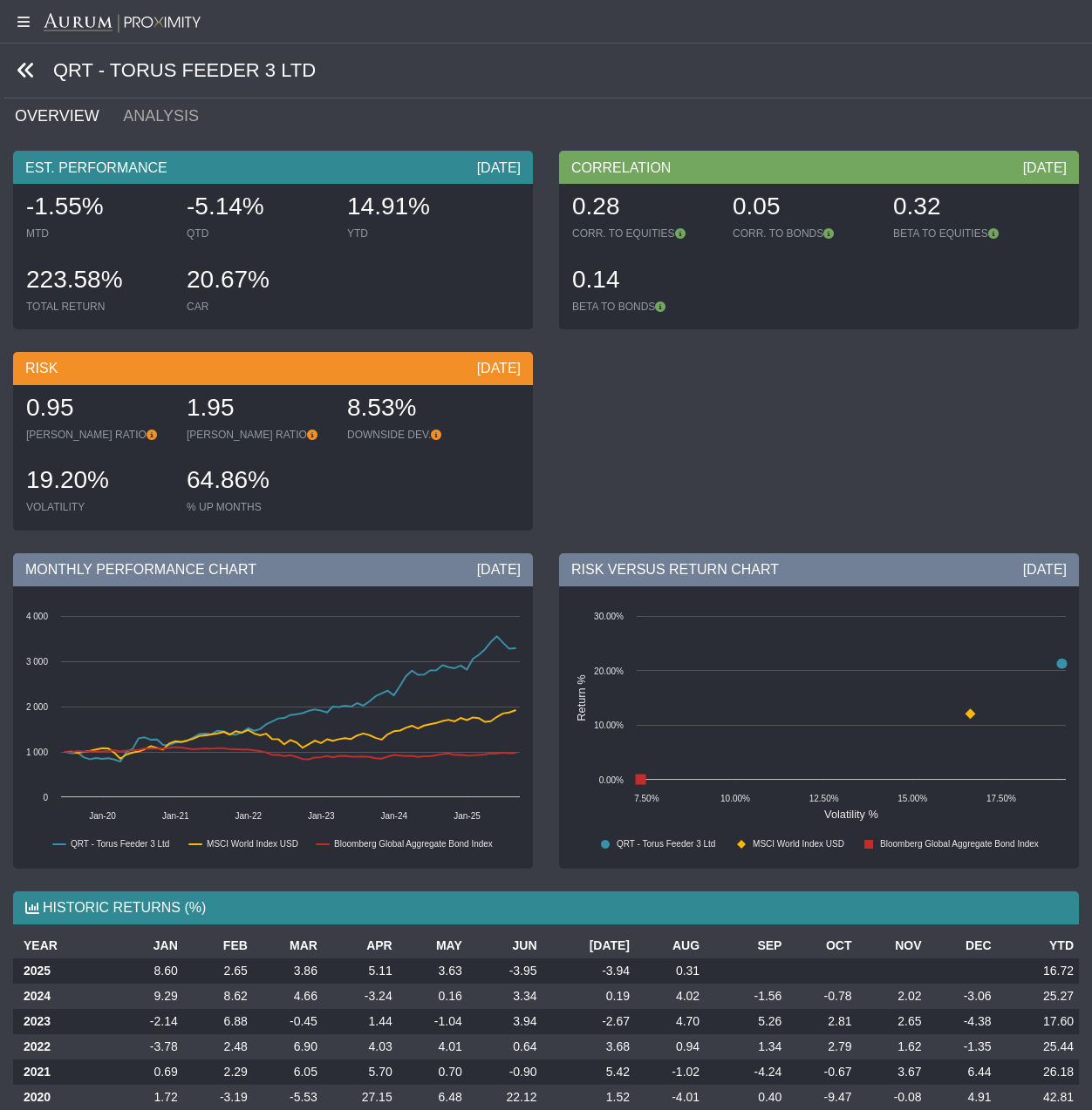
click at [28, 66] on icon at bounding box center [26, 70] width 19 height 19
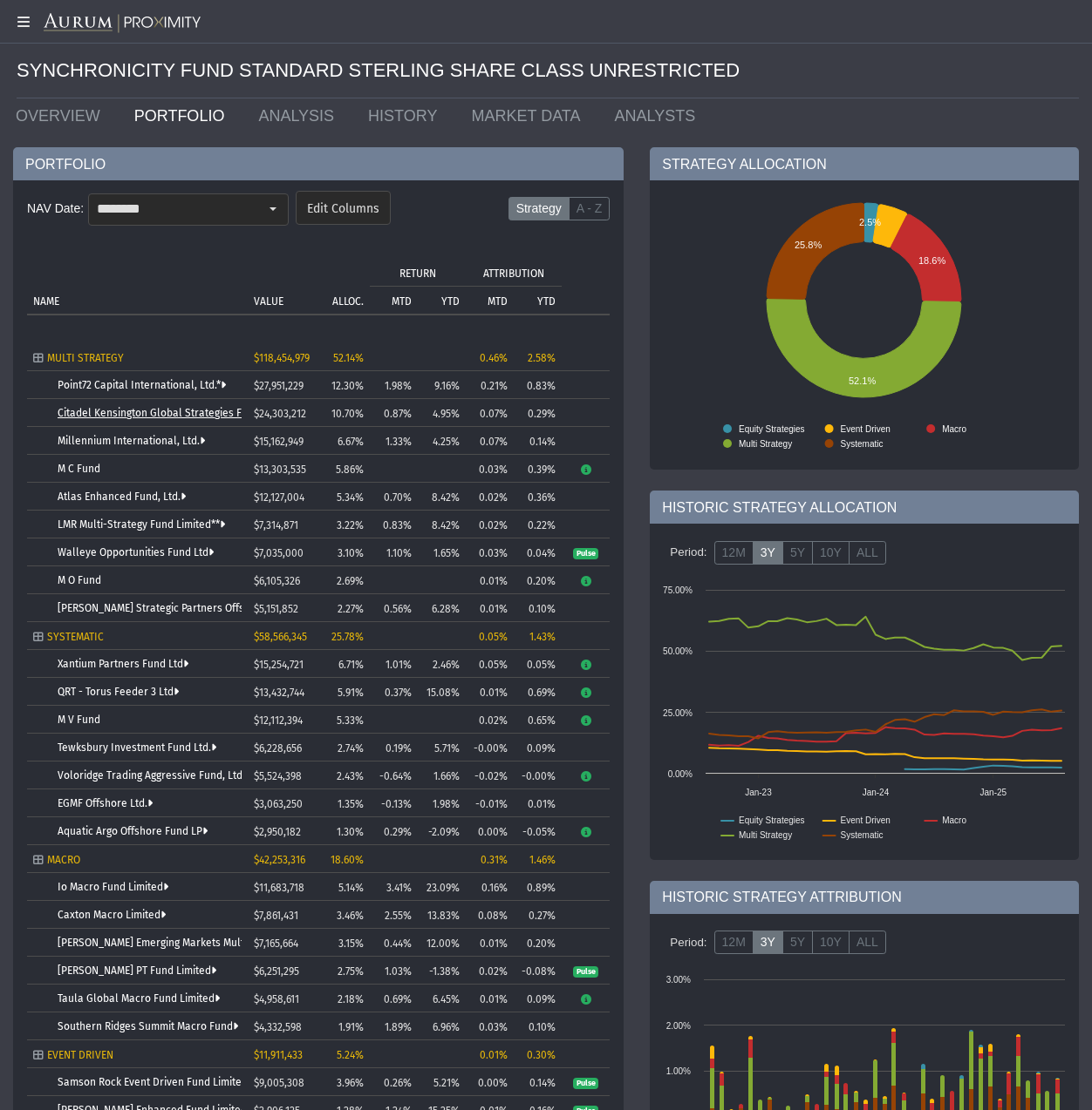
click at [130, 413] on link "Citadel Kensington Global Strategies Fund Ltd." at bounding box center [171, 413] width 227 height 12
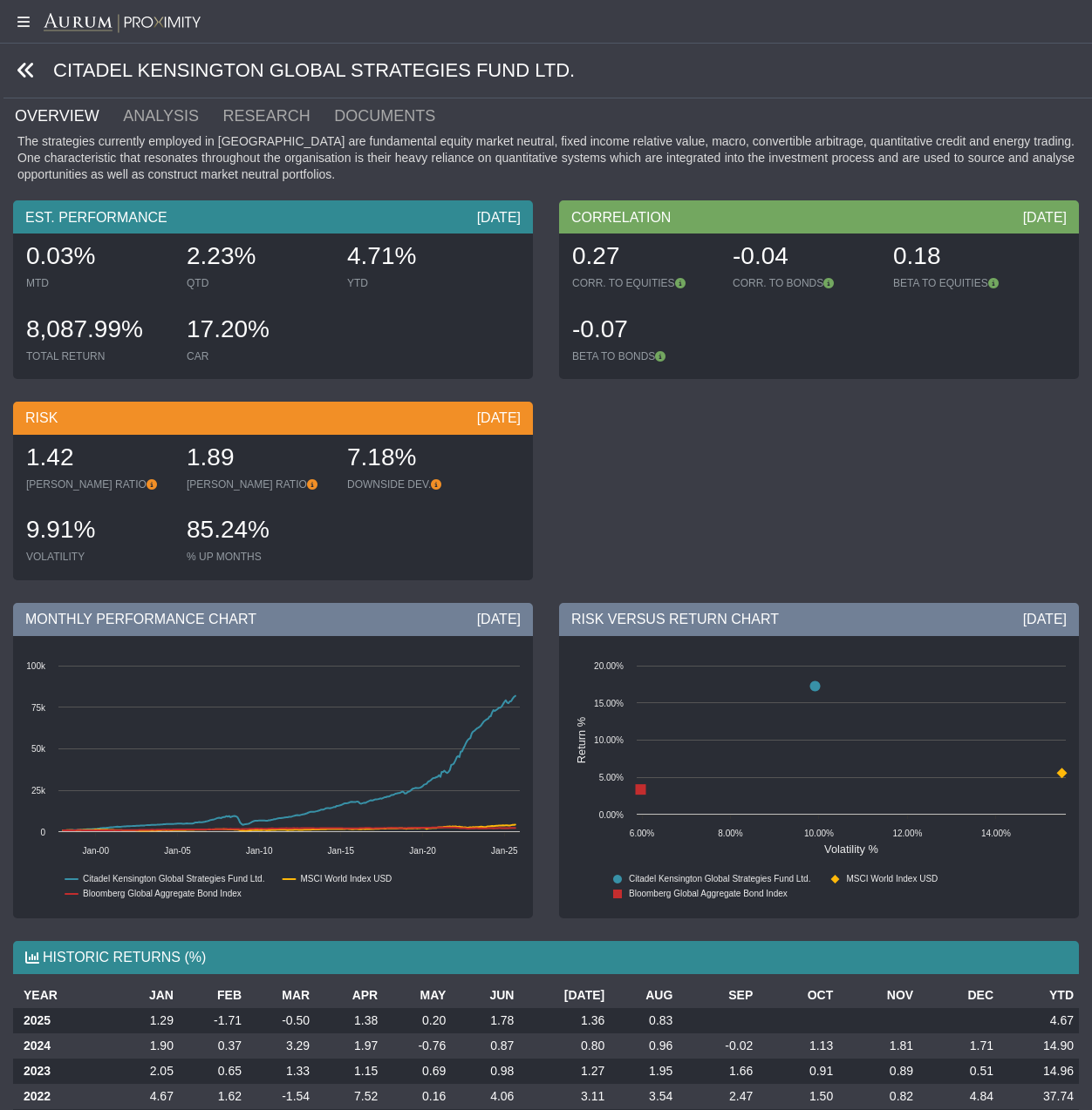
click at [31, 68] on icon at bounding box center [26, 70] width 19 height 19
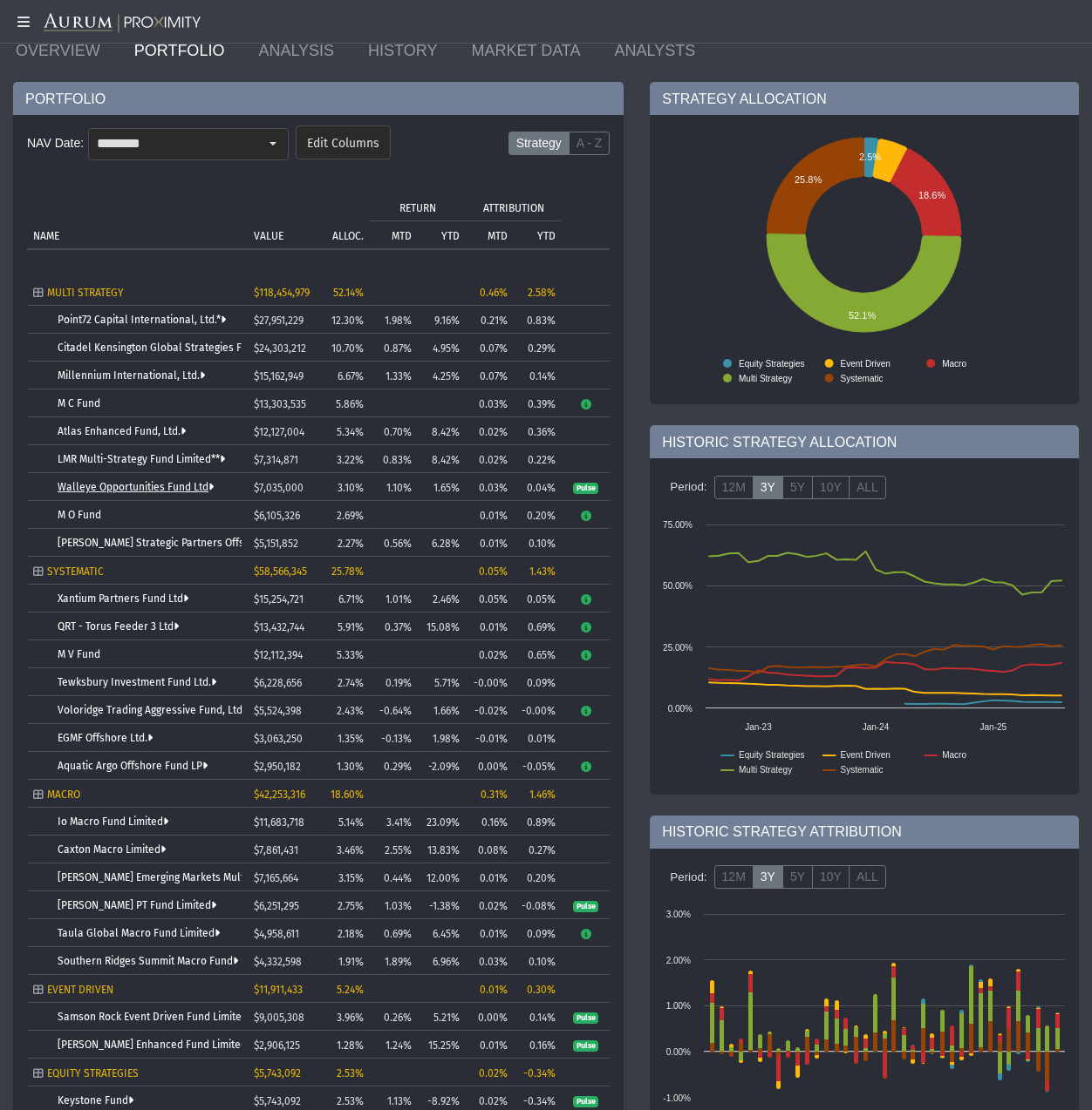
scroll to position [159, 0]
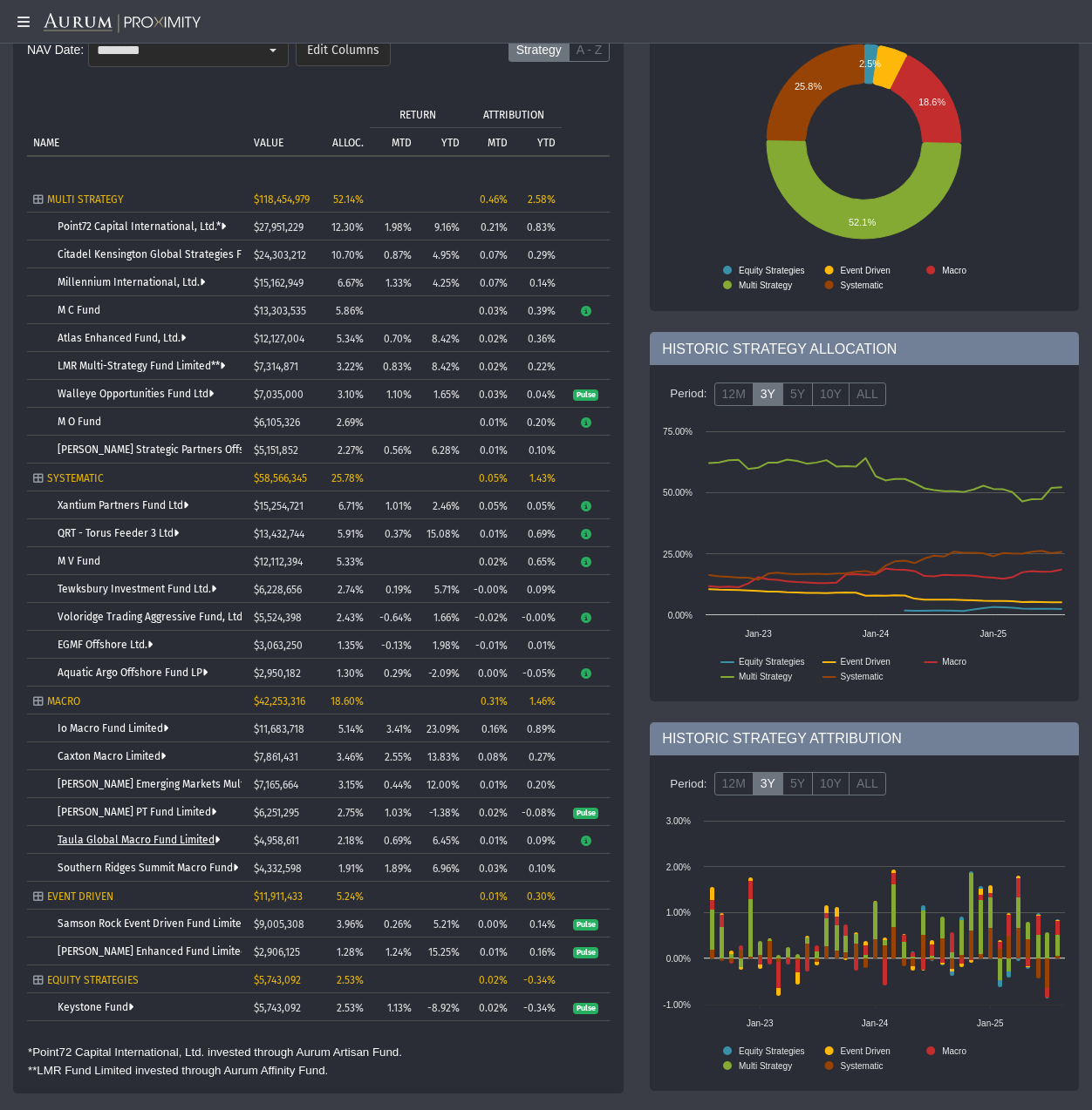
click at [158, 841] on link "Taula Global Macro Fund Limited" at bounding box center [139, 839] width 163 height 12
